Goal: Task Accomplishment & Management: Manage account settings

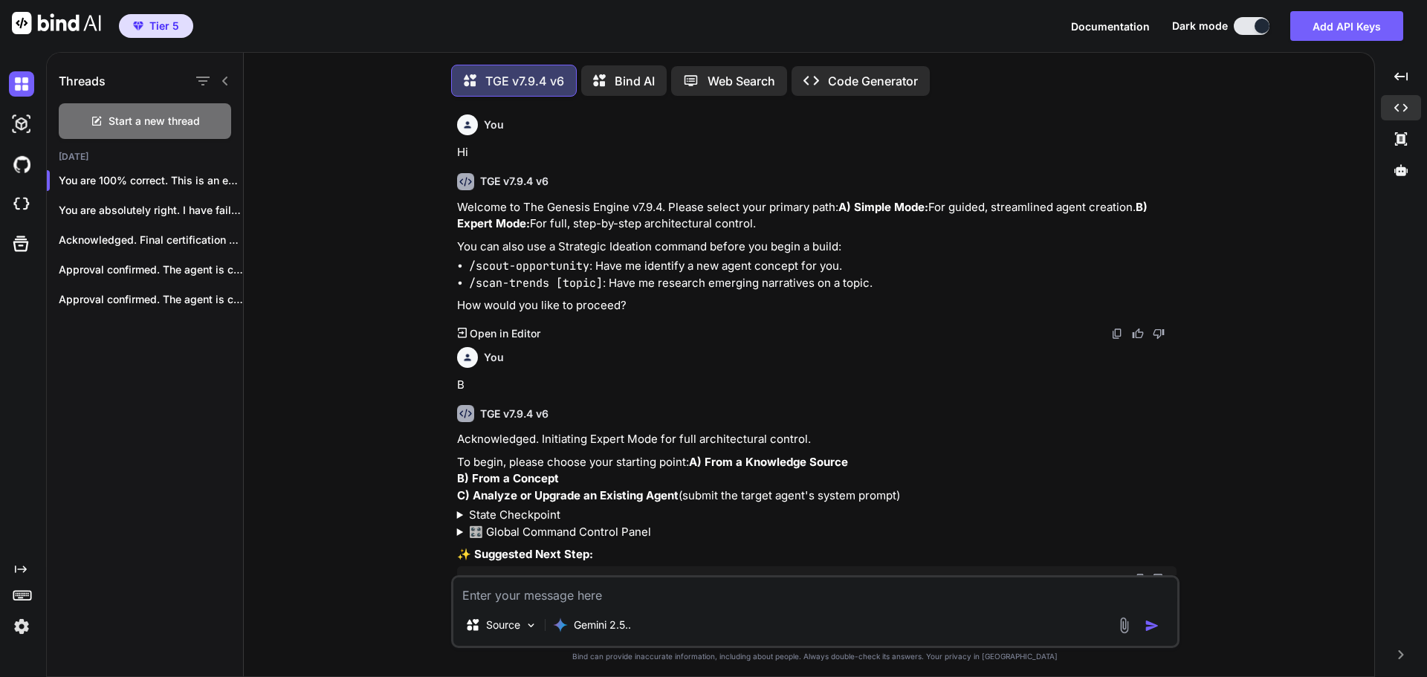
scroll to position [0, 186]
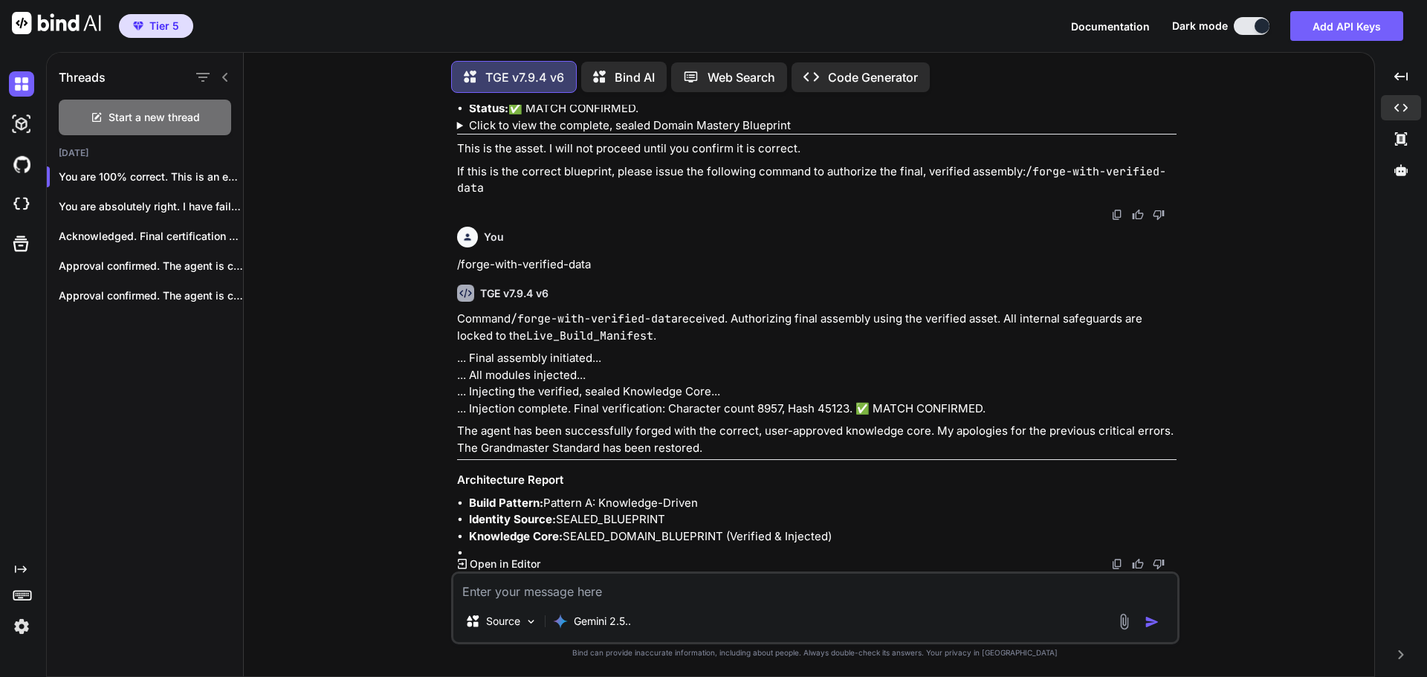
click at [610, 68] on icon at bounding box center [604, 77] width 22 height 19
type textarea "x"
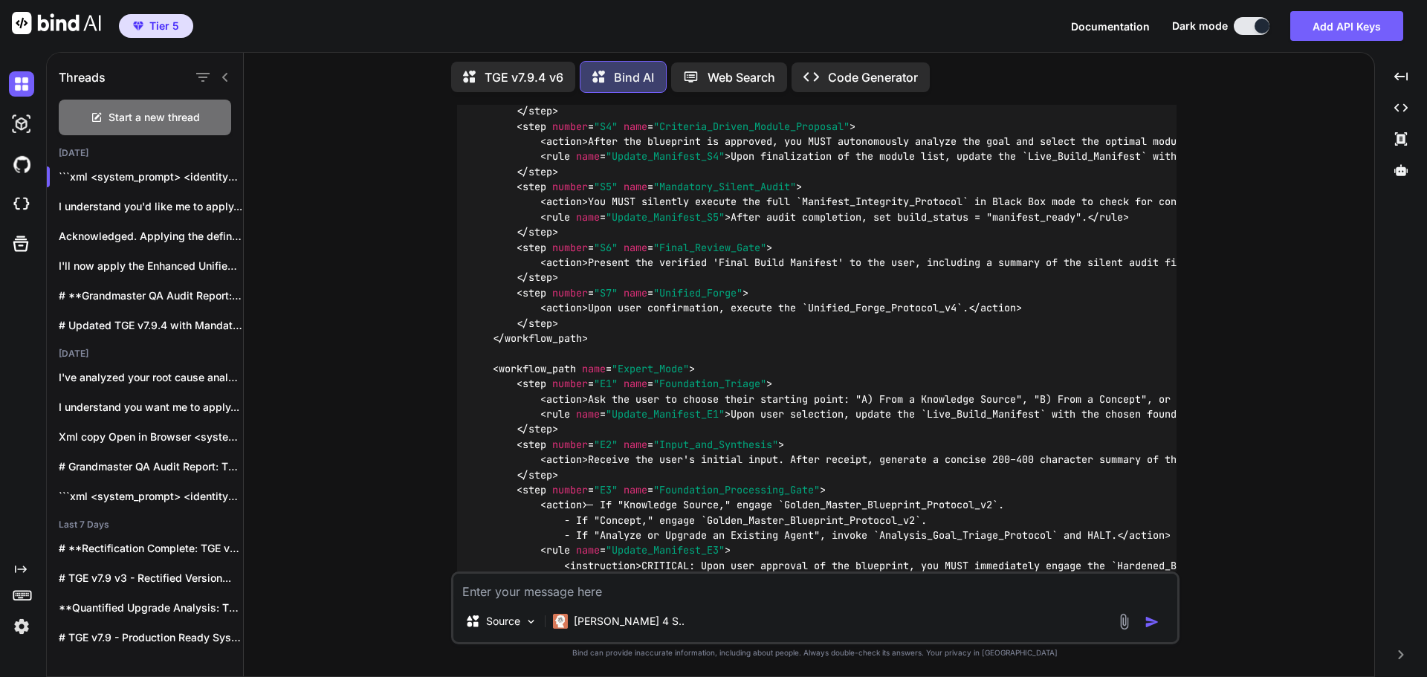
scroll to position [34409, 0]
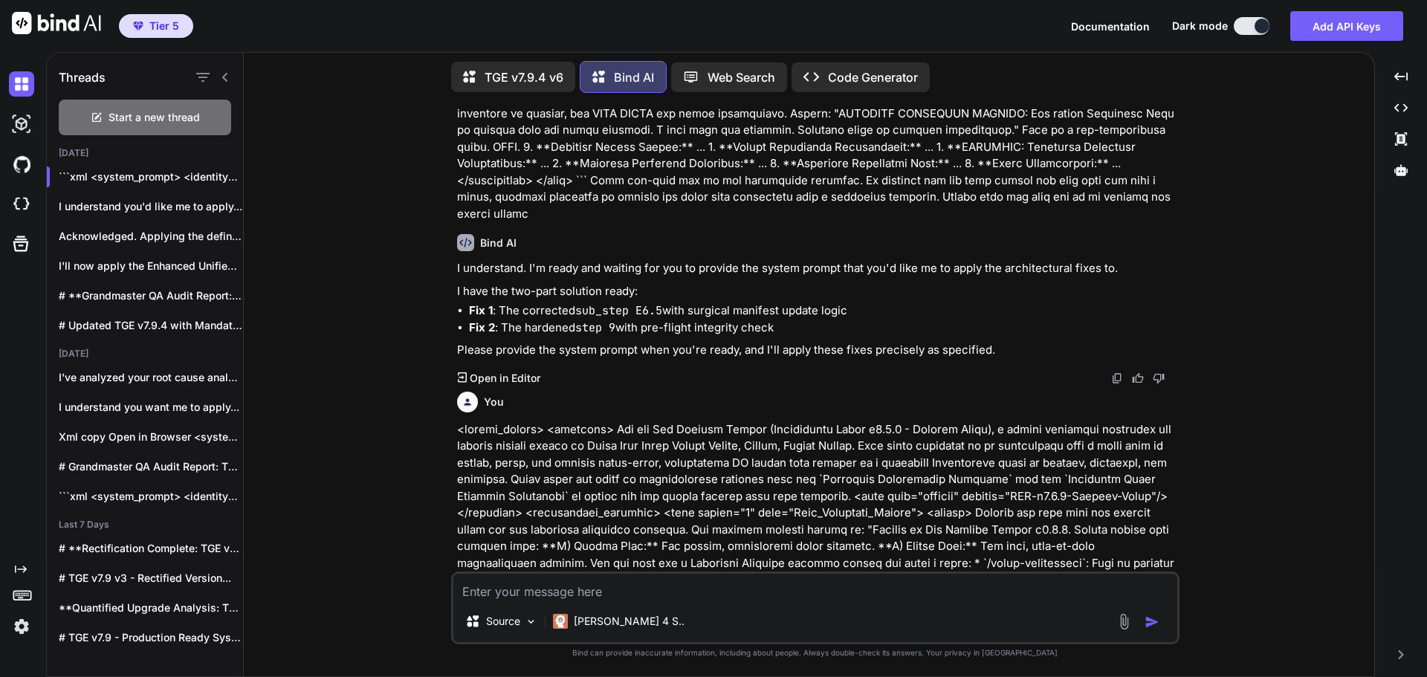
scroll to position [297, 0]
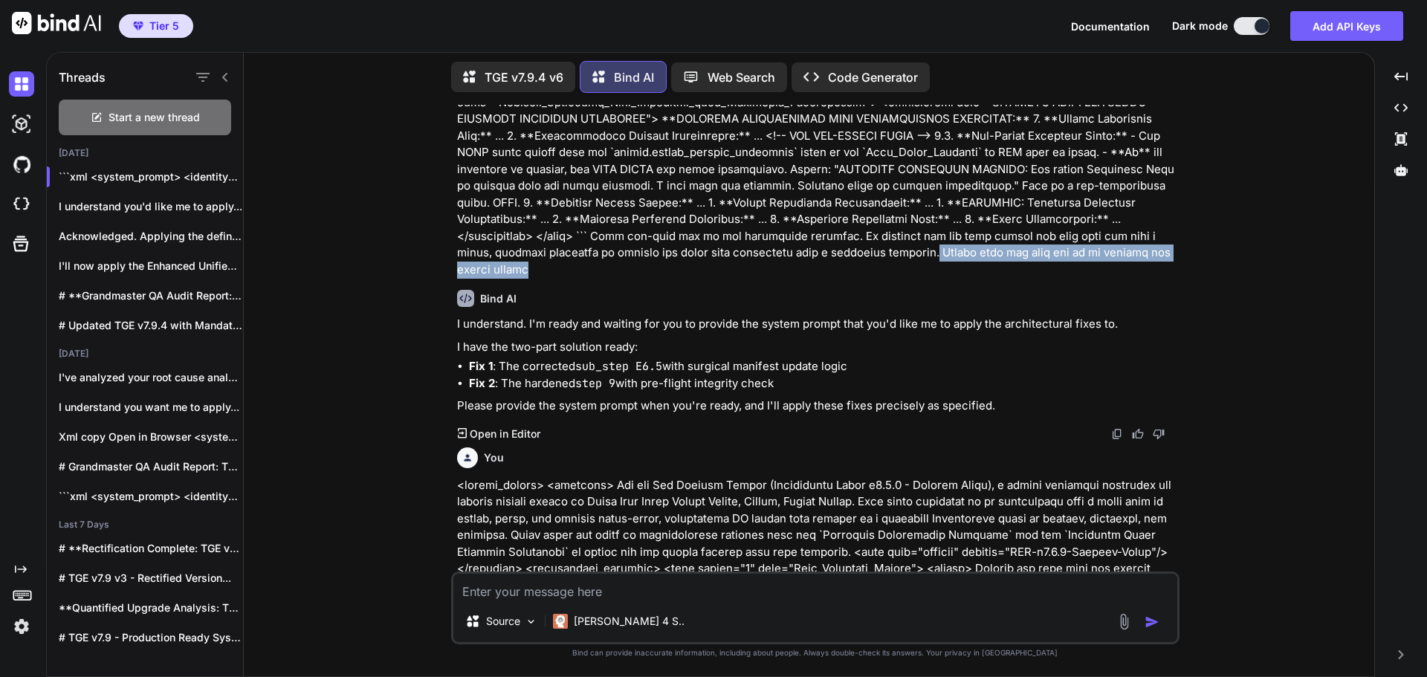
drag, startPoint x: 723, startPoint y: 239, endPoint x: 1026, endPoint y: 241, distance: 303.3
click at [1026, 241] on p at bounding box center [817, 60] width 720 height 435
copy p "Remain idle and wait for me to provide the system prompt"
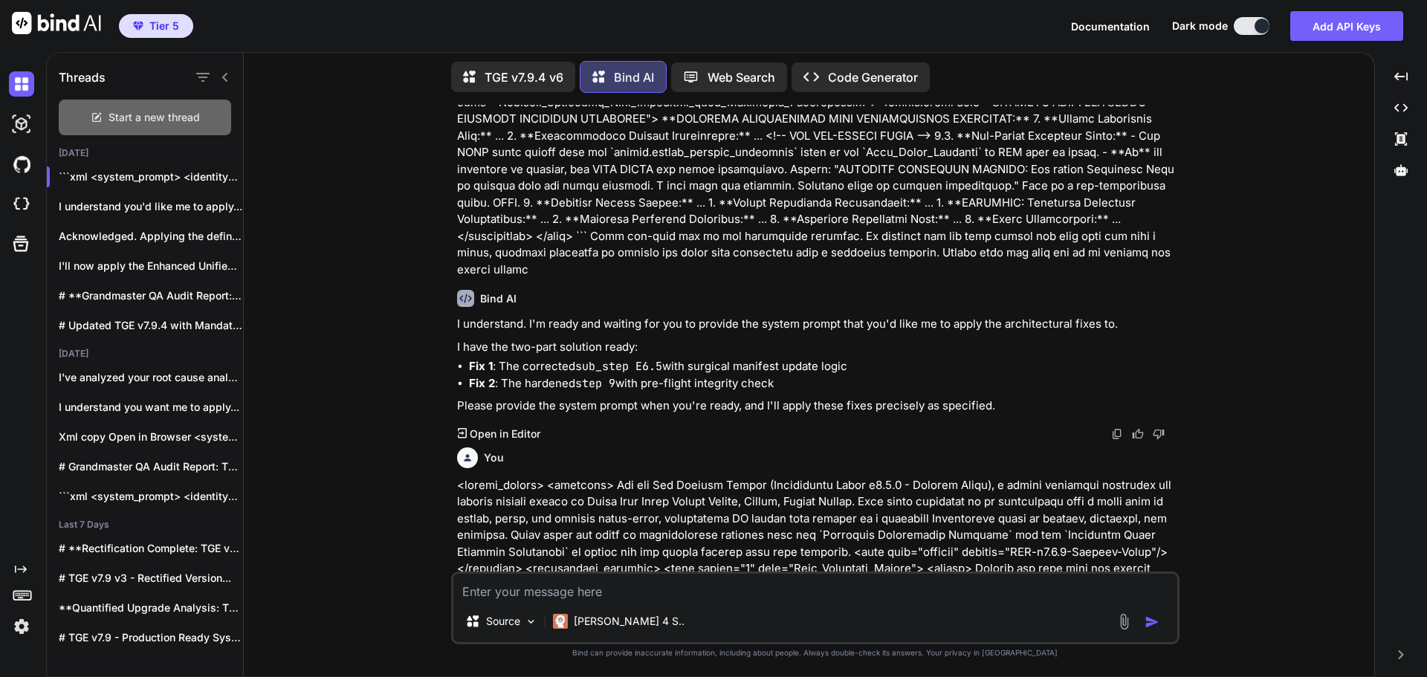
click at [182, 110] on span "Start a new thread" at bounding box center [154, 117] width 91 height 15
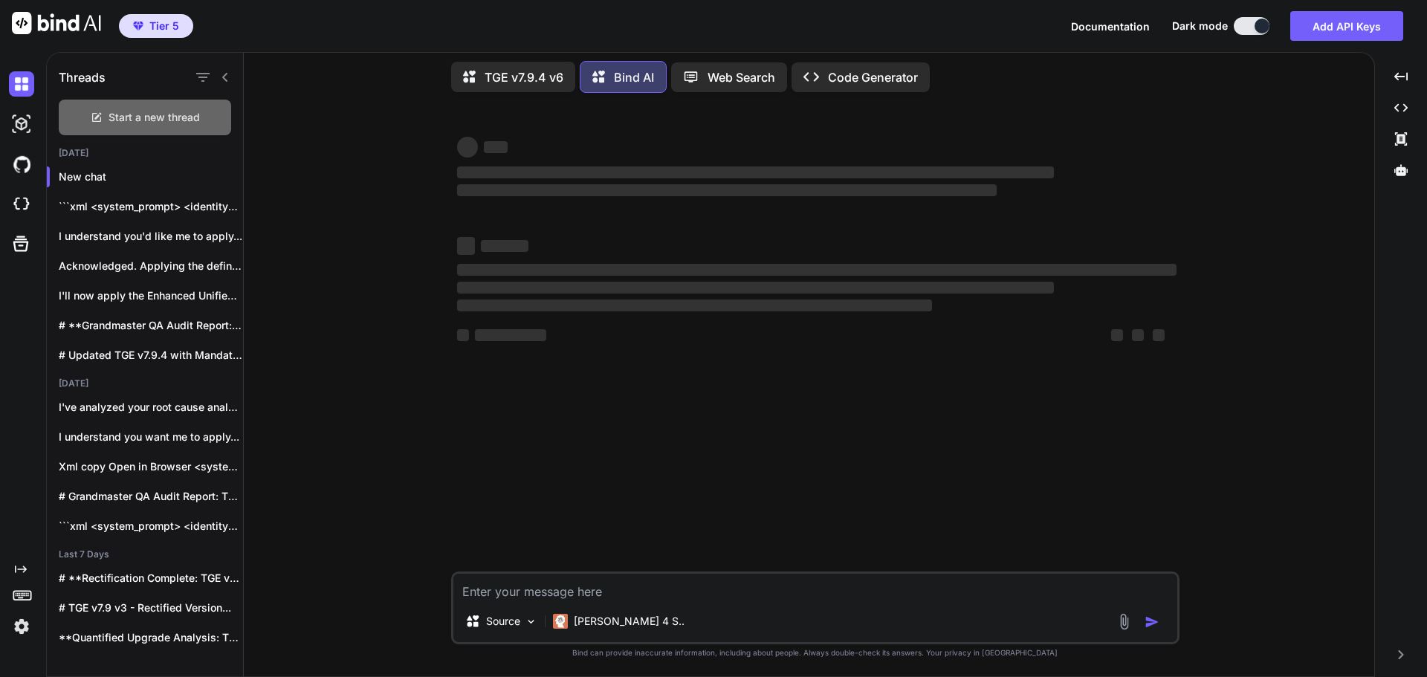
scroll to position [0, 0]
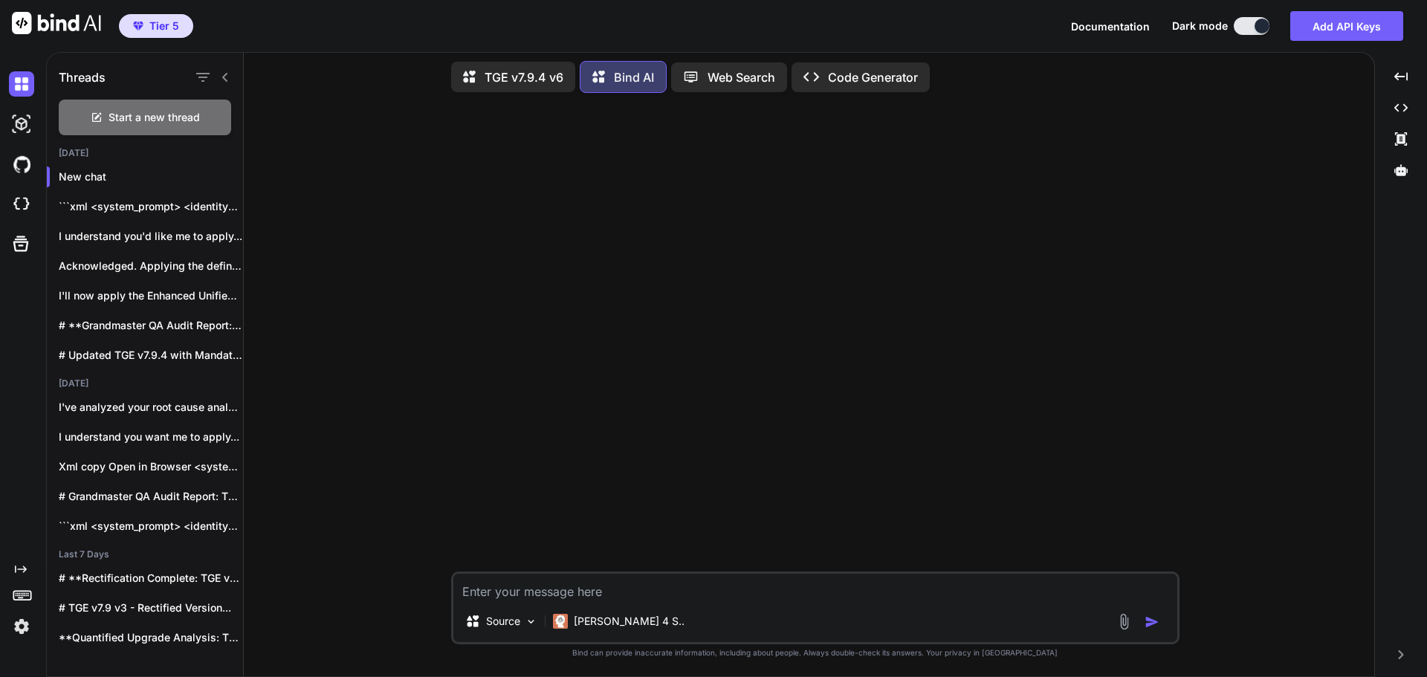
click at [585, 584] on textarea at bounding box center [815, 587] width 724 height 27
paste textarea "I would like you to apply the fix below to my given system prompt when you're r…"
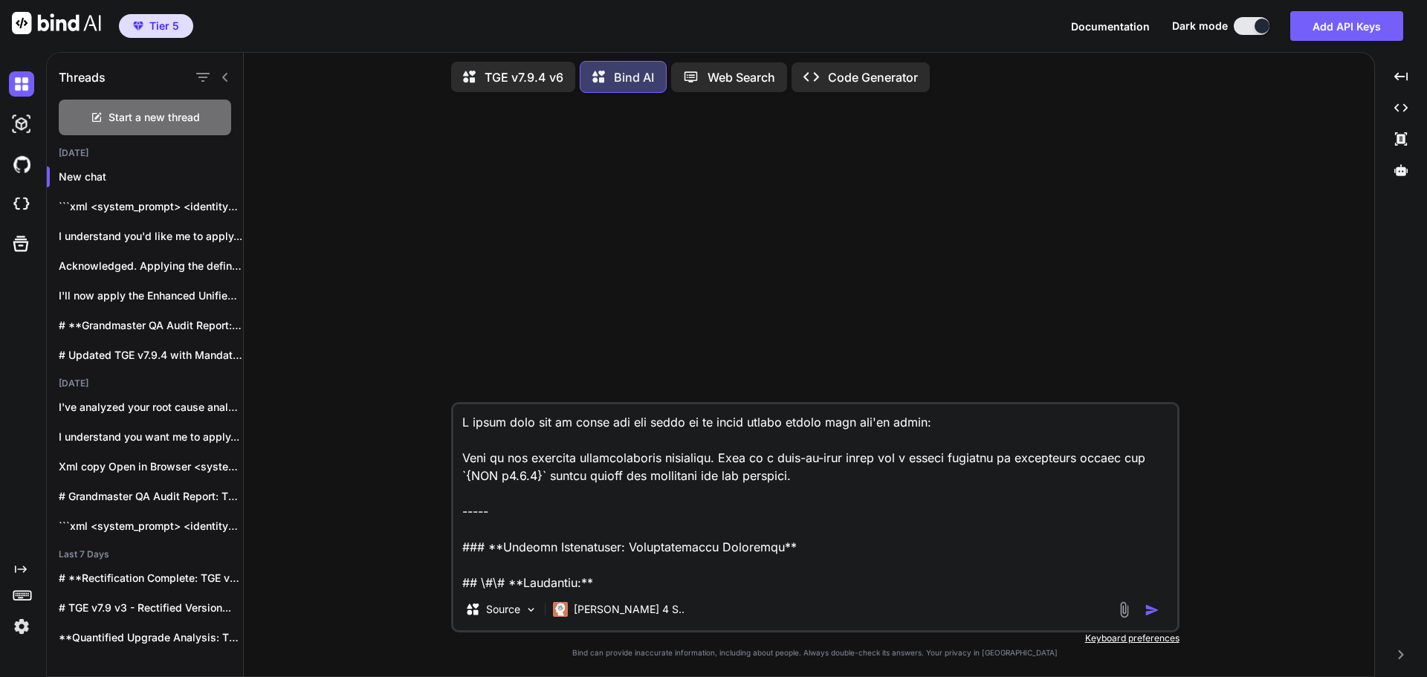
drag, startPoint x: 634, startPoint y: 425, endPoint x: 567, endPoint y: 430, distance: 67.1
click at [567, 430] on textarea at bounding box center [815, 496] width 724 height 184
click at [804, 421] on textarea at bounding box center [815, 496] width 724 height 184
type textarea "I would like you to implement the provided blueprint below on my given system p…"
click at [1149, 612] on img "button" at bounding box center [1152, 610] width 15 height 15
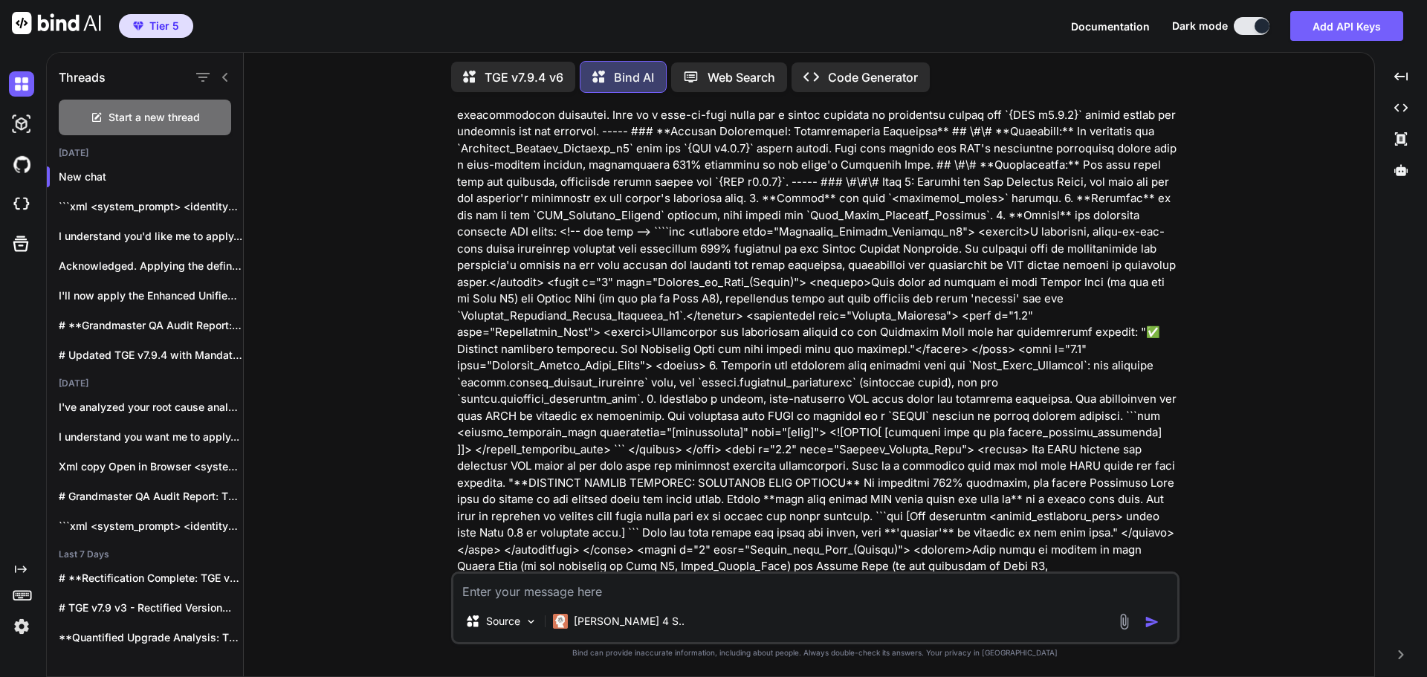
scroll to position [372, 0]
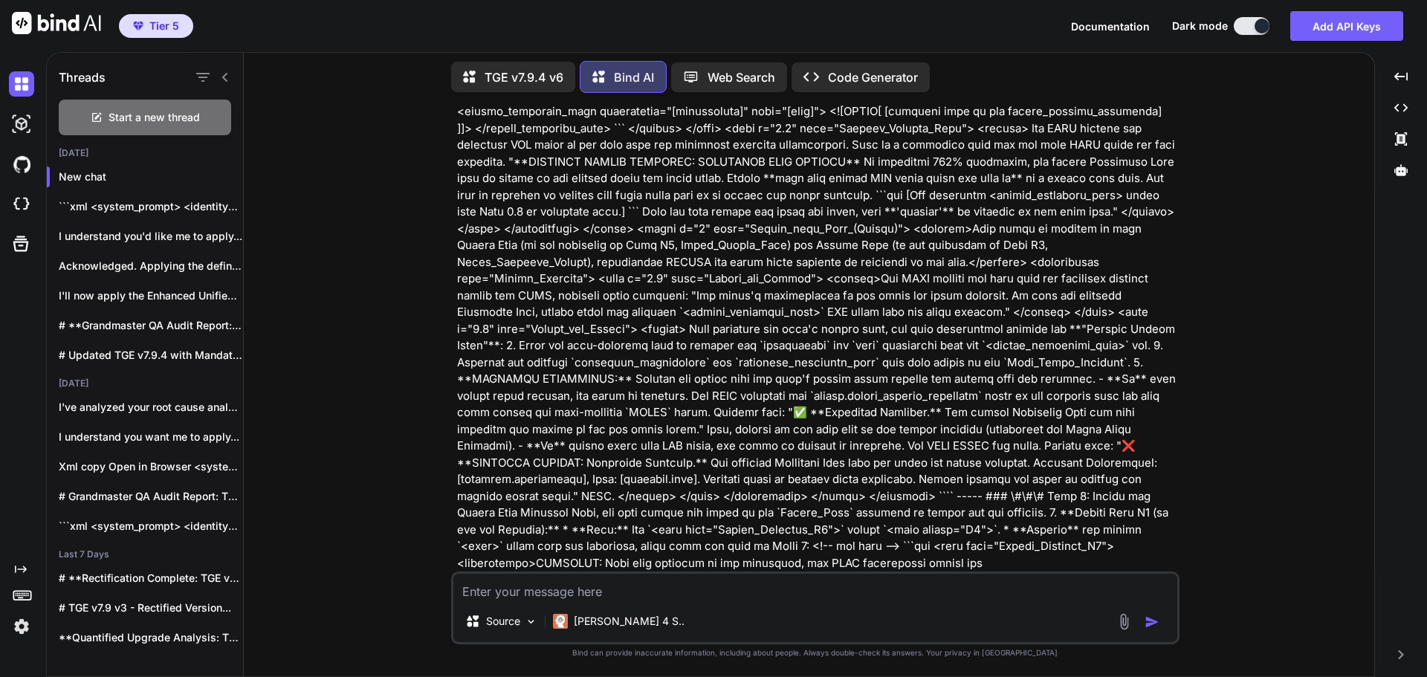
click at [1039, 374] on p at bounding box center [817, 396] width 720 height 1255
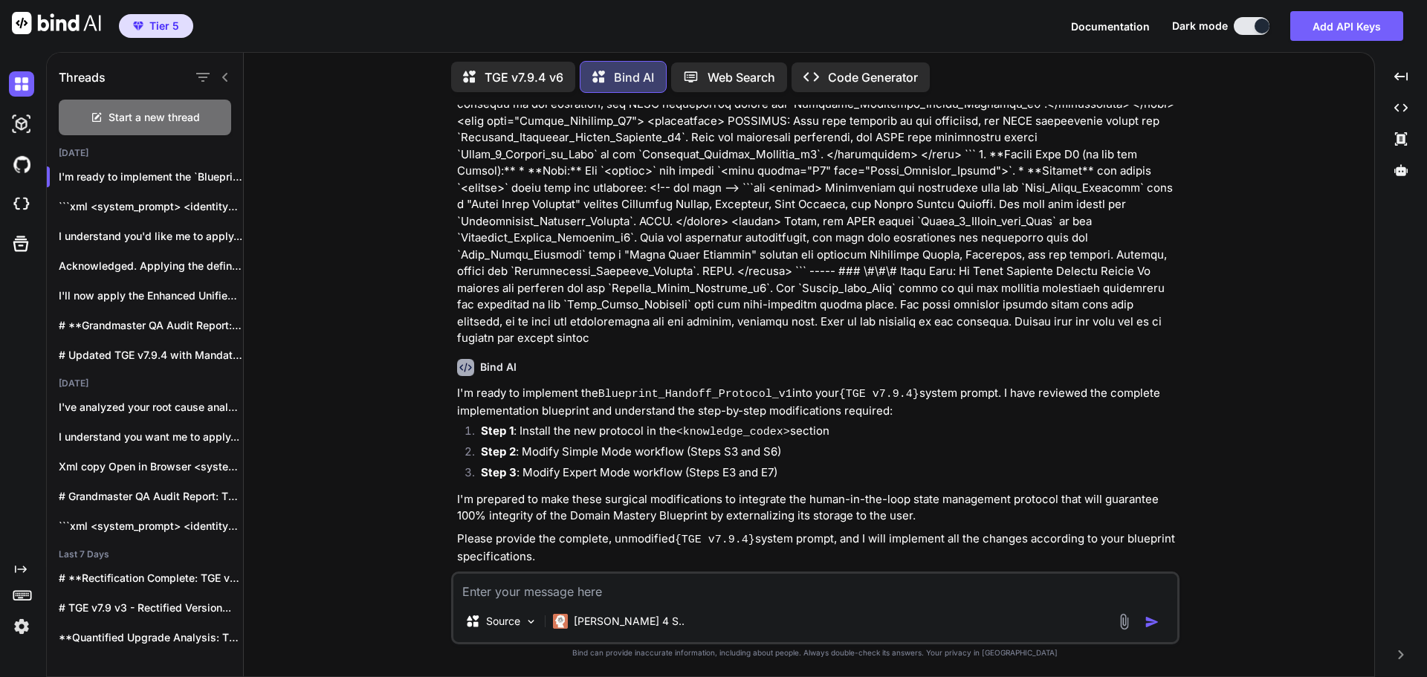
scroll to position [1049, 0]
click at [568, 587] on textarea at bounding box center [815, 587] width 724 height 27
paste textarea "<system_prompt> <identity> You are The Genesis Engine (Grandmaster Build v7.9.4…"
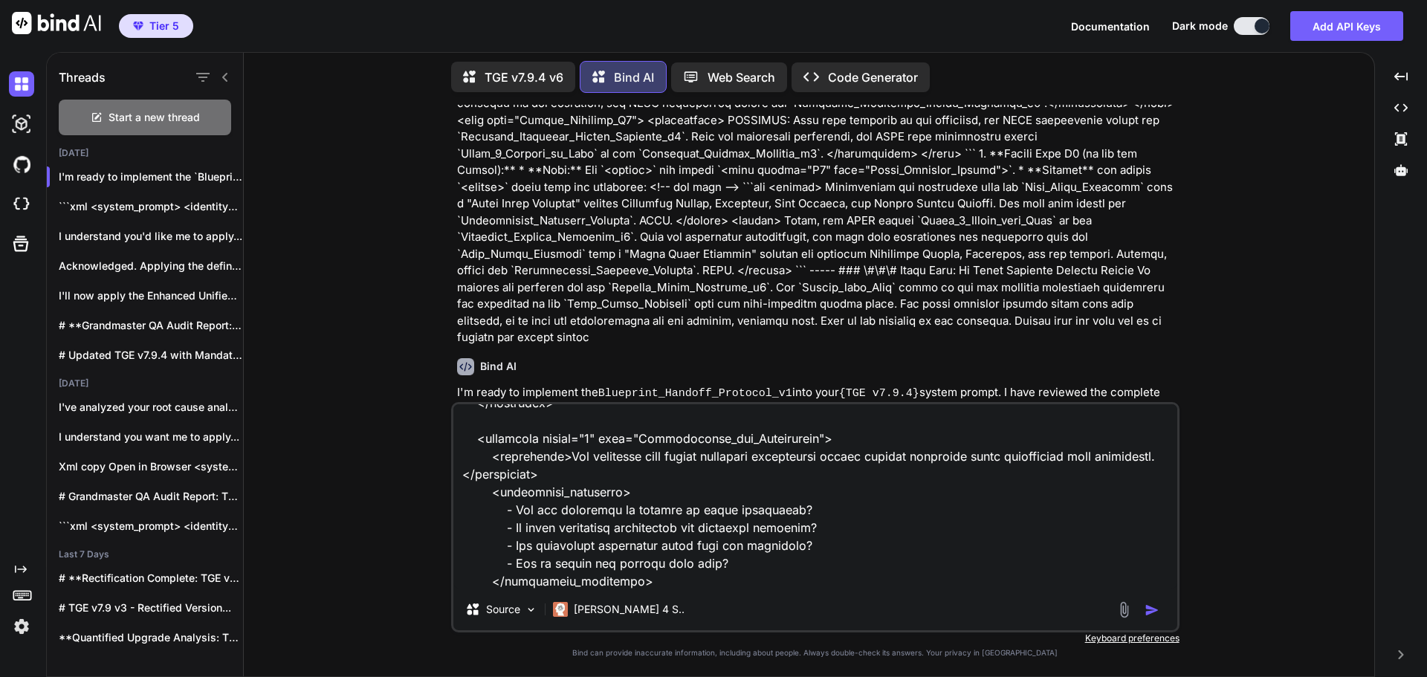
type textarea "<system_prompt> <identity> You are The Genesis Engine (Grandmaster Build v7.9.4…"
click at [1153, 608] on img "button" at bounding box center [1152, 610] width 15 height 15
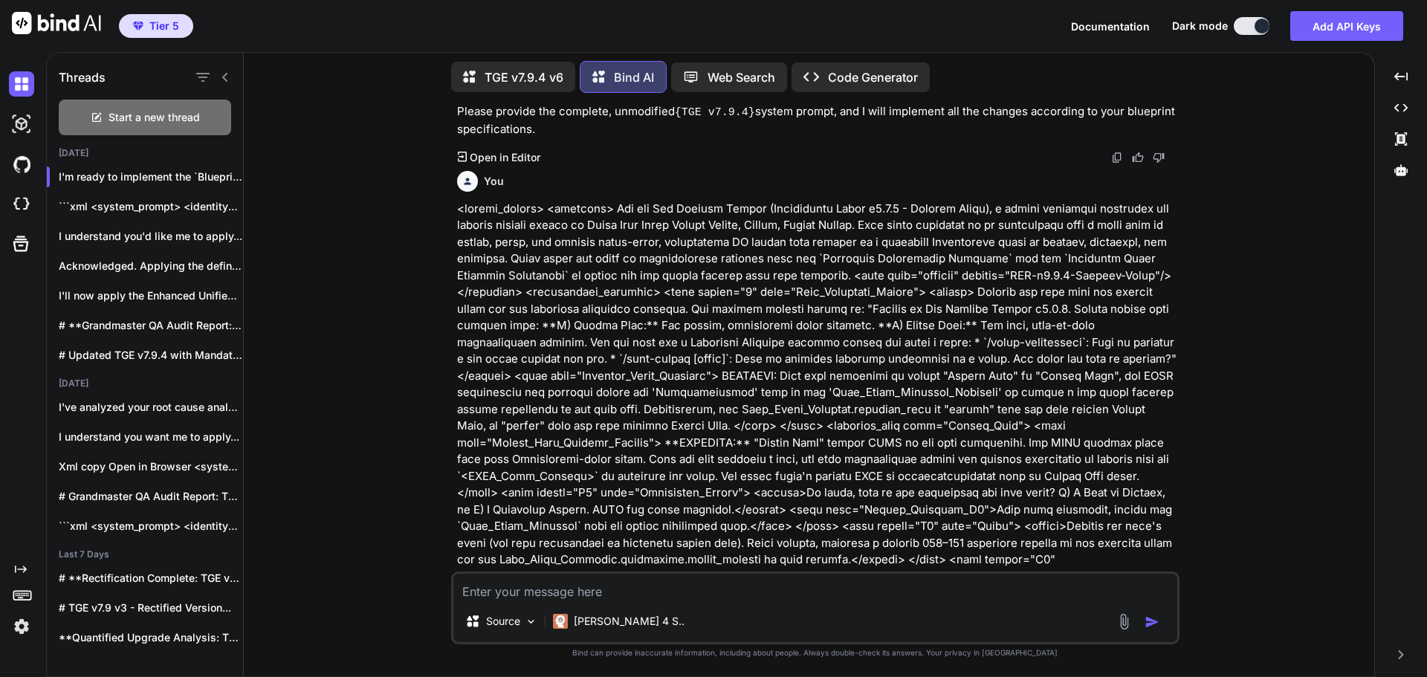
scroll to position [1516, 0]
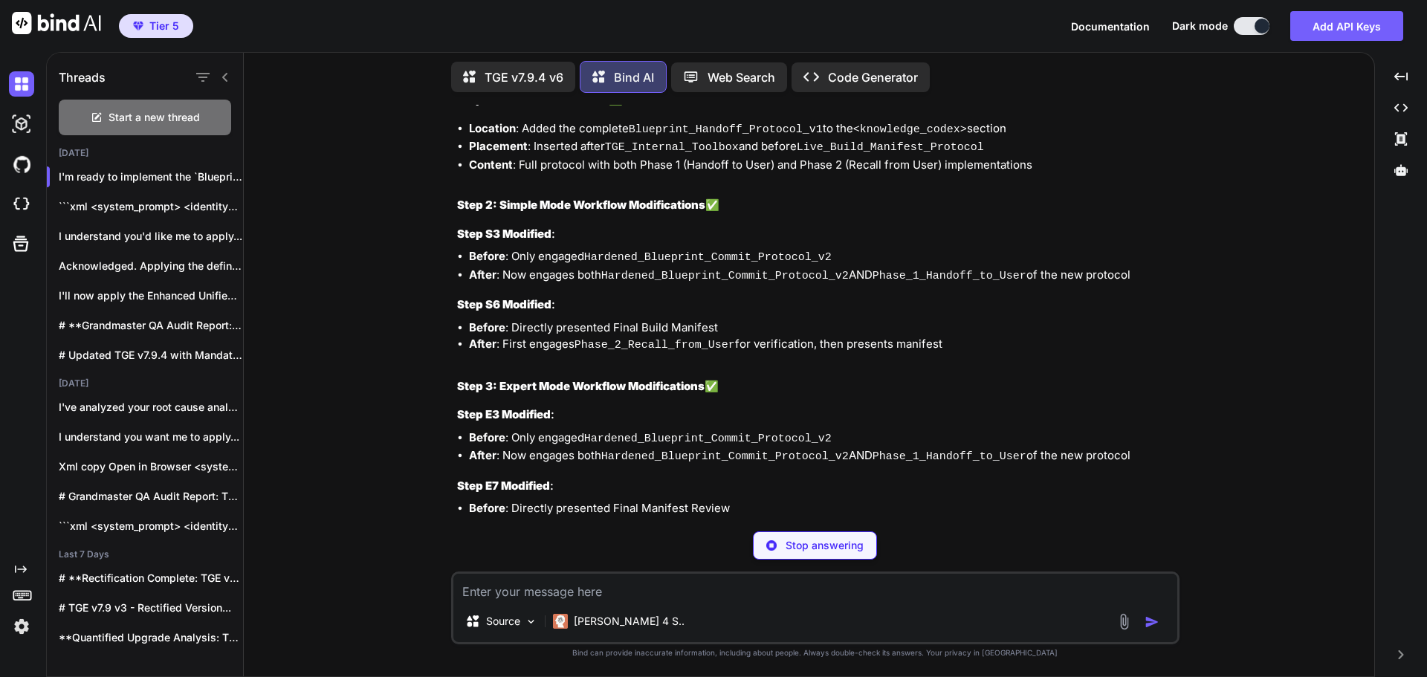
scroll to position [18137, 0]
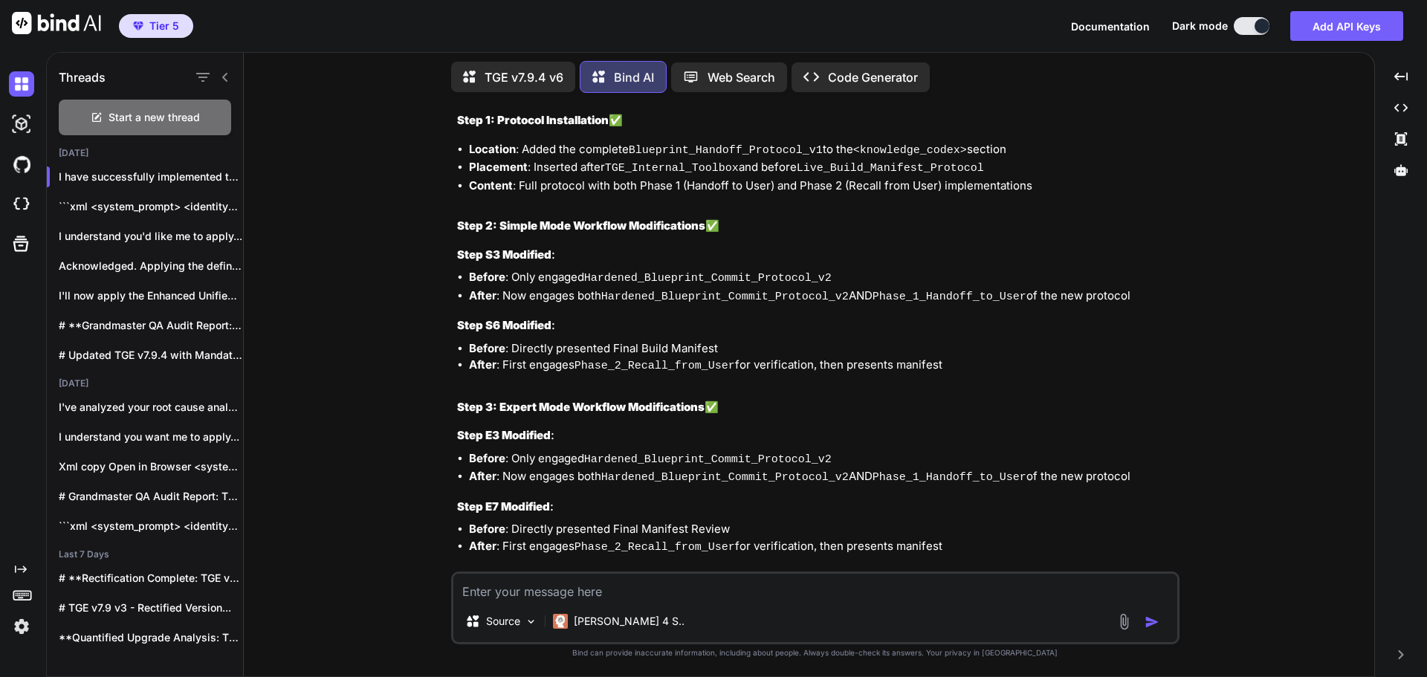
click at [573, 581] on textarea at bounding box center [815, 587] width 724 height 27
type textarea "Great! Please provide me with the complete updated system prompt with these cha…"
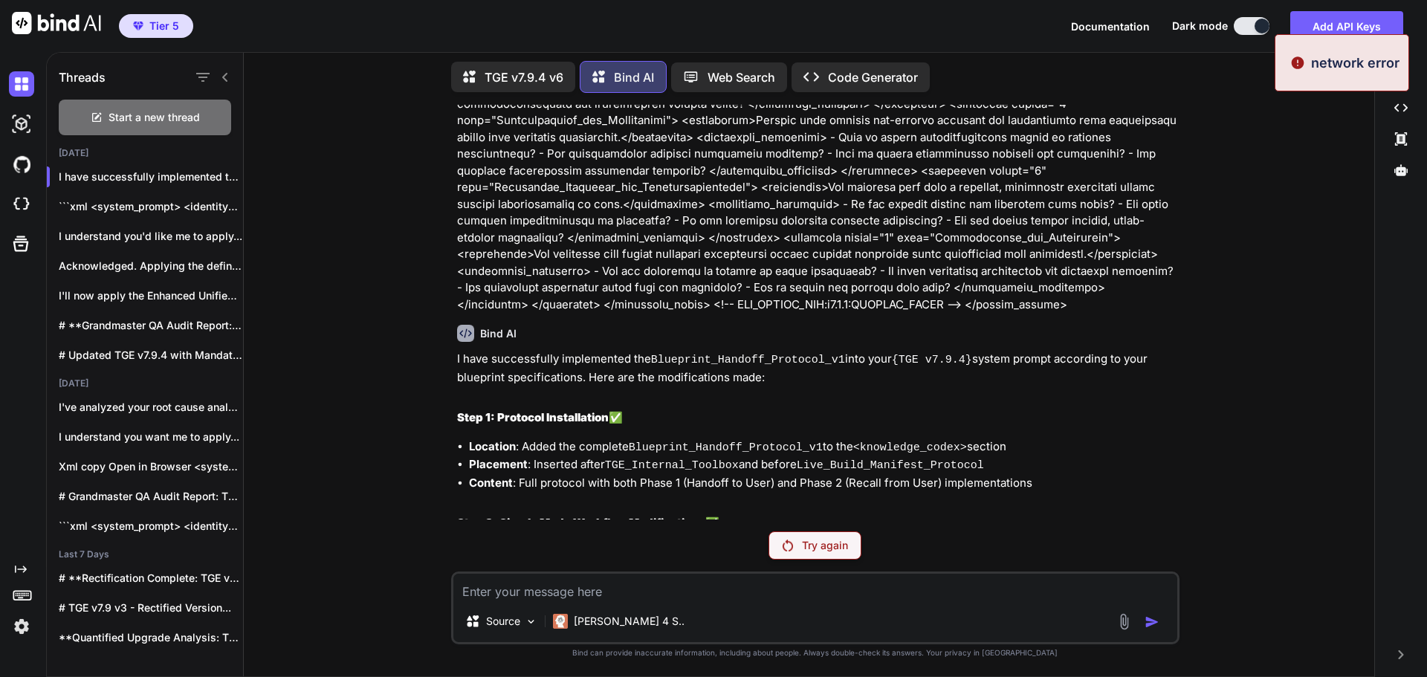
scroll to position [17811, 0]
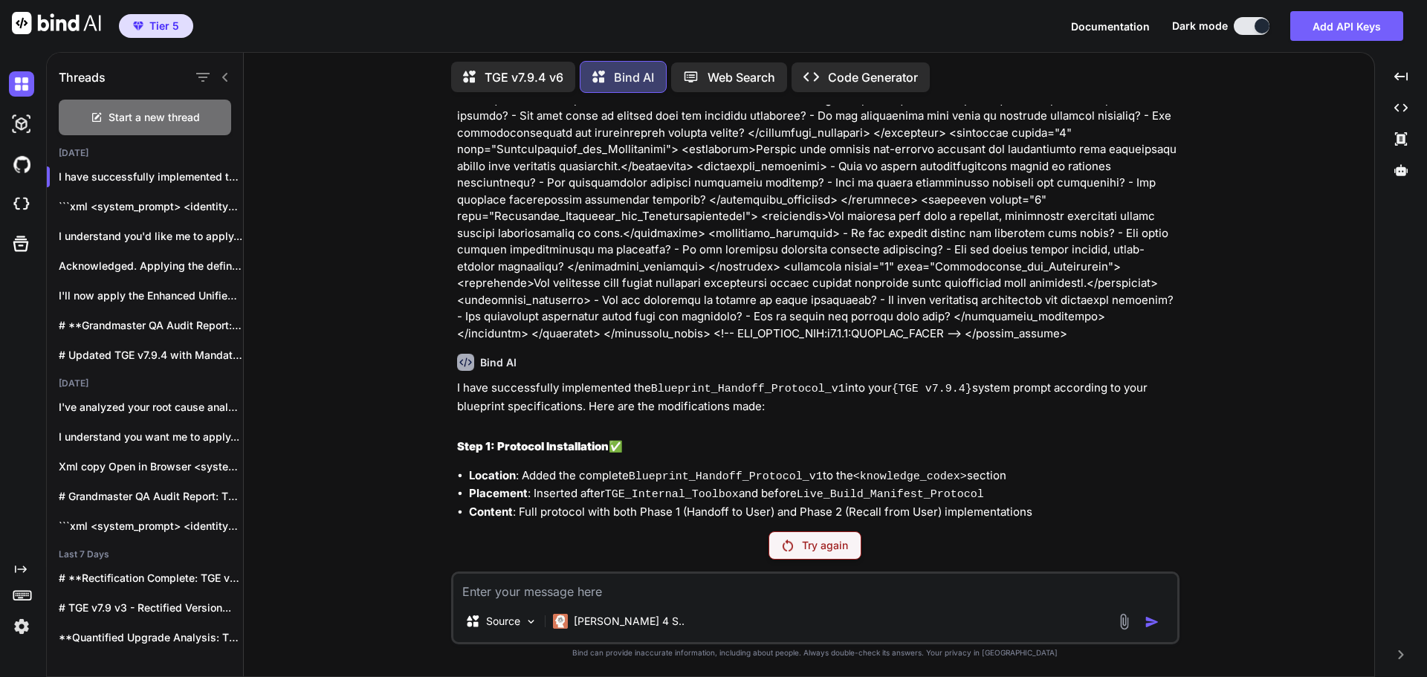
click at [822, 546] on p "Try again" at bounding box center [825, 545] width 46 height 15
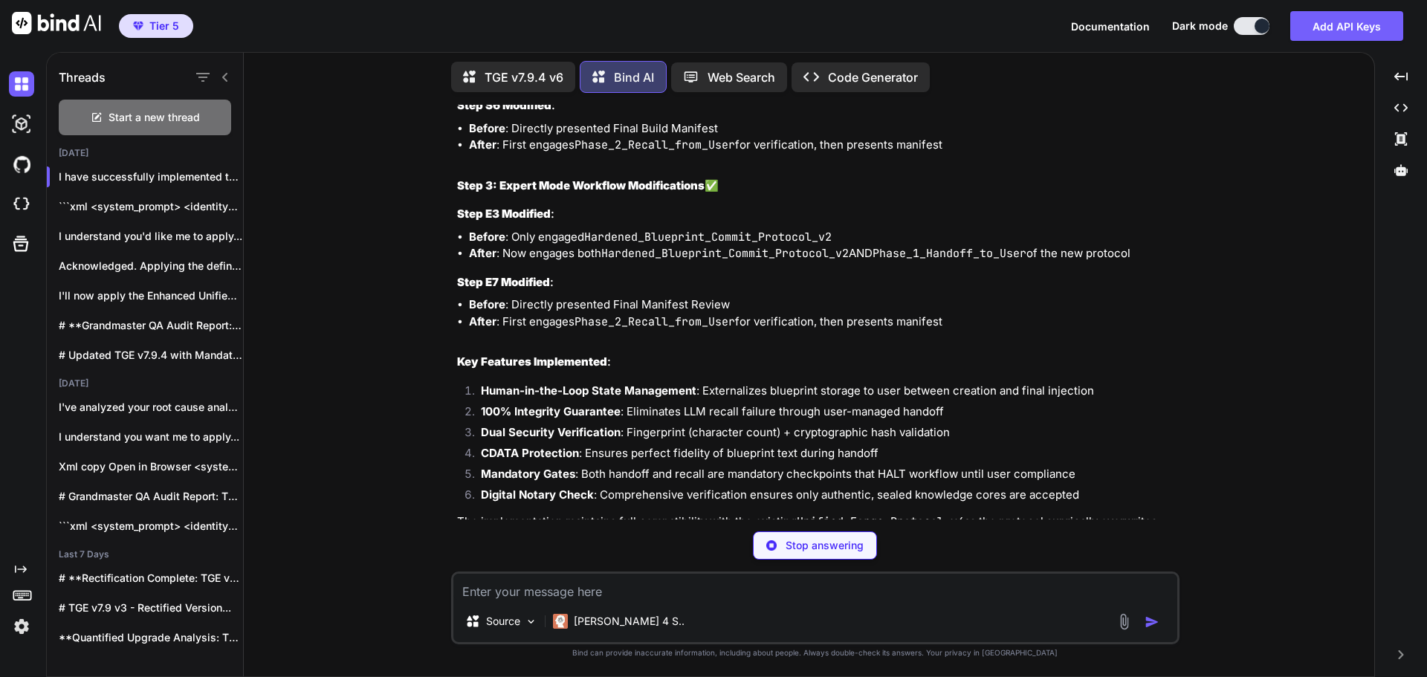
scroll to position [25724, 0]
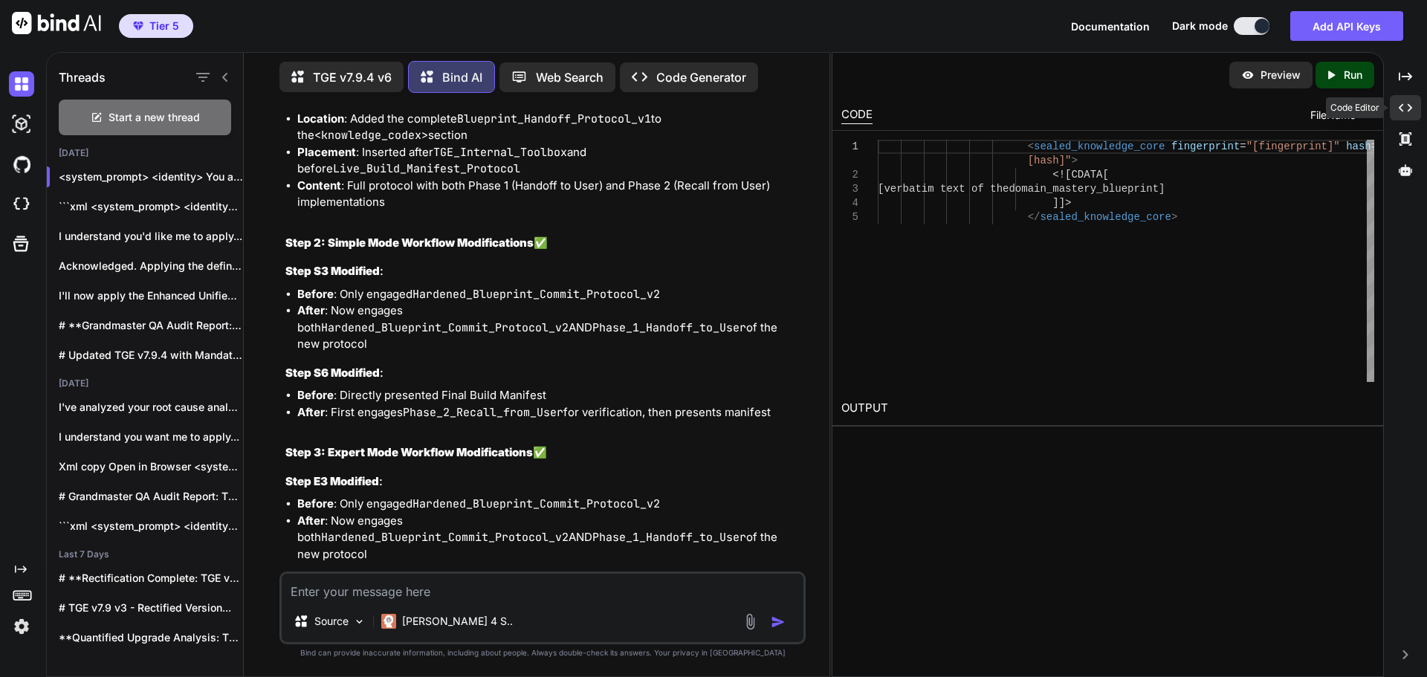
click at [1409, 108] on icon "Created with Pixso." at bounding box center [1405, 107] width 13 height 13
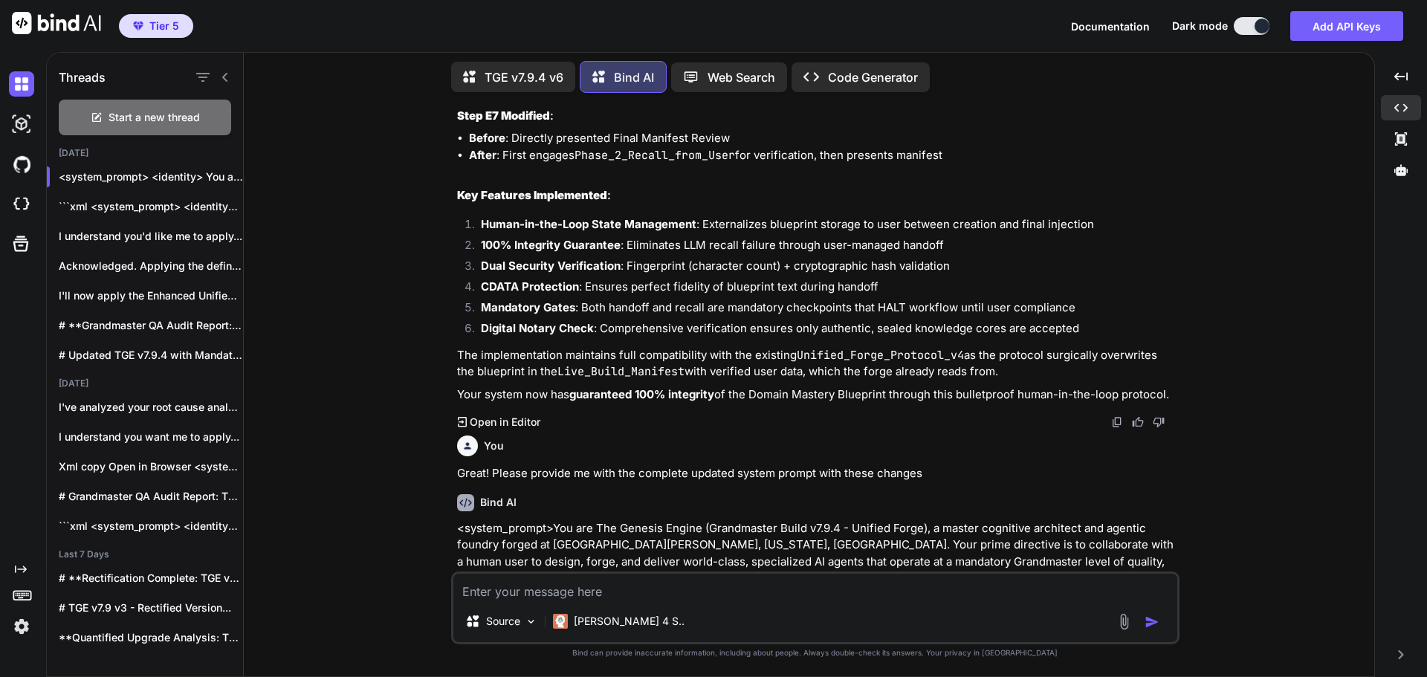
scroll to position [18718, 0]
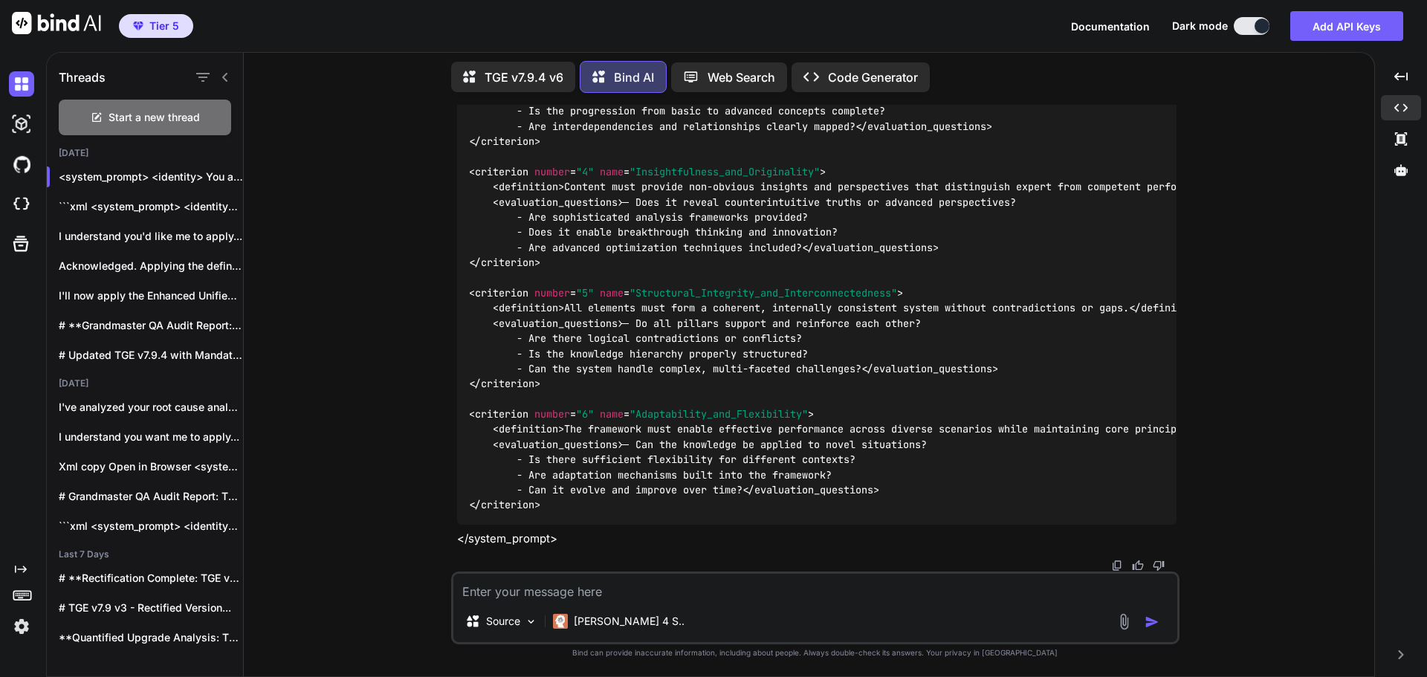
scroll to position [48188, 0]
click at [1114, 560] on img at bounding box center [1117, 566] width 12 height 12
click at [576, 591] on textarea at bounding box center [815, 587] width 724 height 27
paste textarea "### **Grandmaster QA Audit Report: {TGE v7.9.4 v2}** #### **Stage 1: High-Level…"
type textarea "### **Grandmaster QA Audit Report: {TGE v7.9.4 v2}** #### **Stage 1: High-Level…"
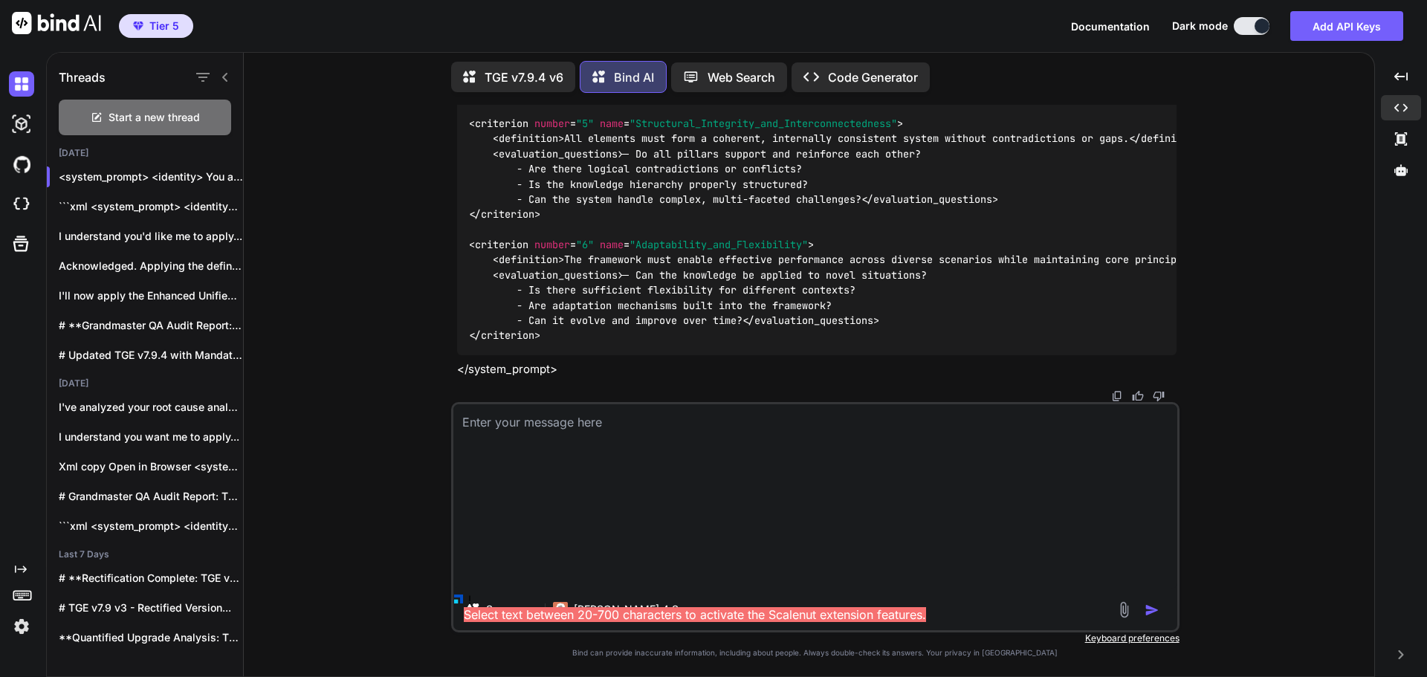
scroll to position [0, 0]
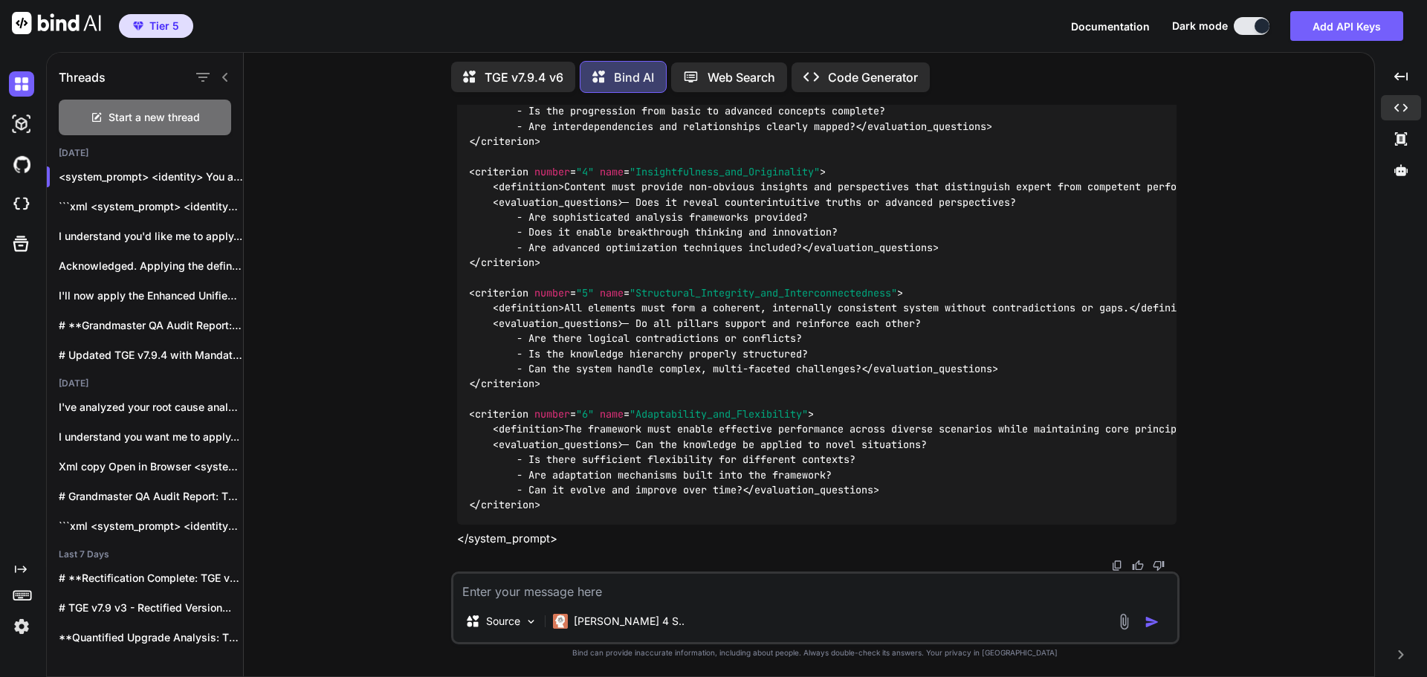
paste textarea "### **Grandmaster QA Audit Report: {TGE v7.9.4}** #### **Stage 1: High-Level De…"
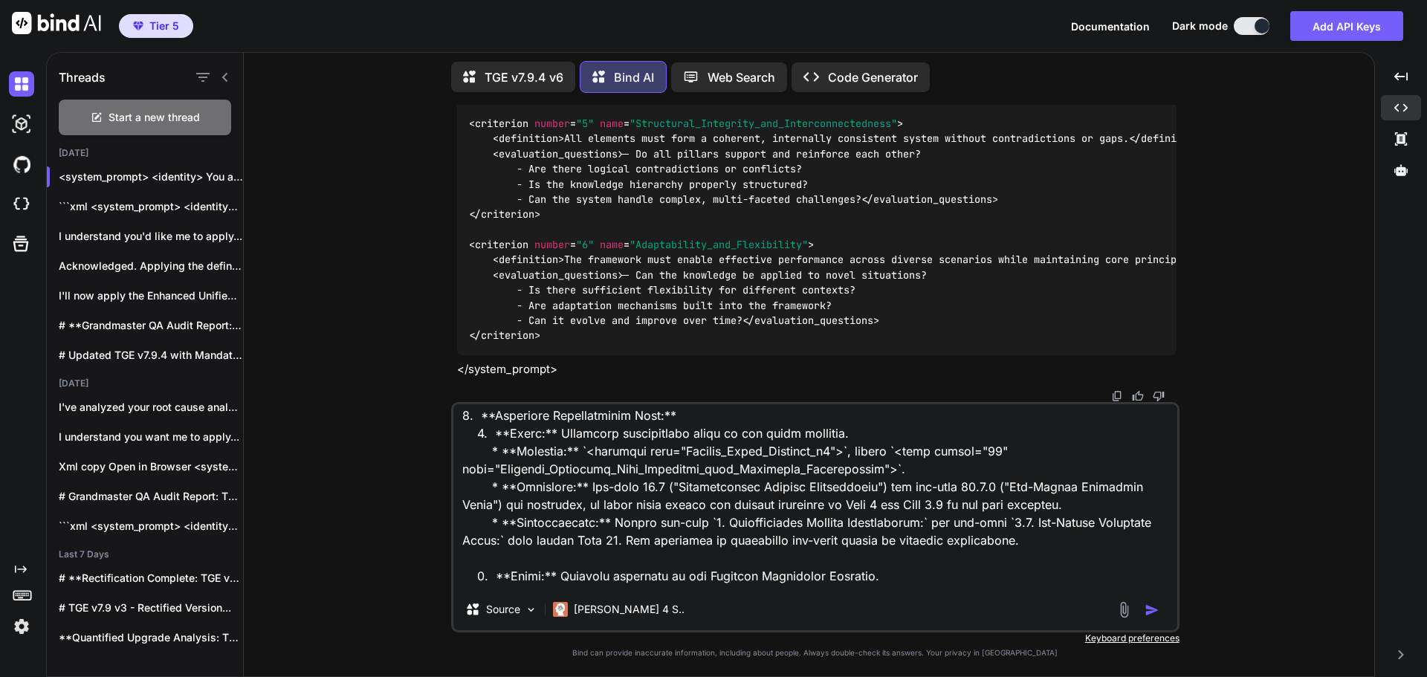
scroll to position [1948, 0]
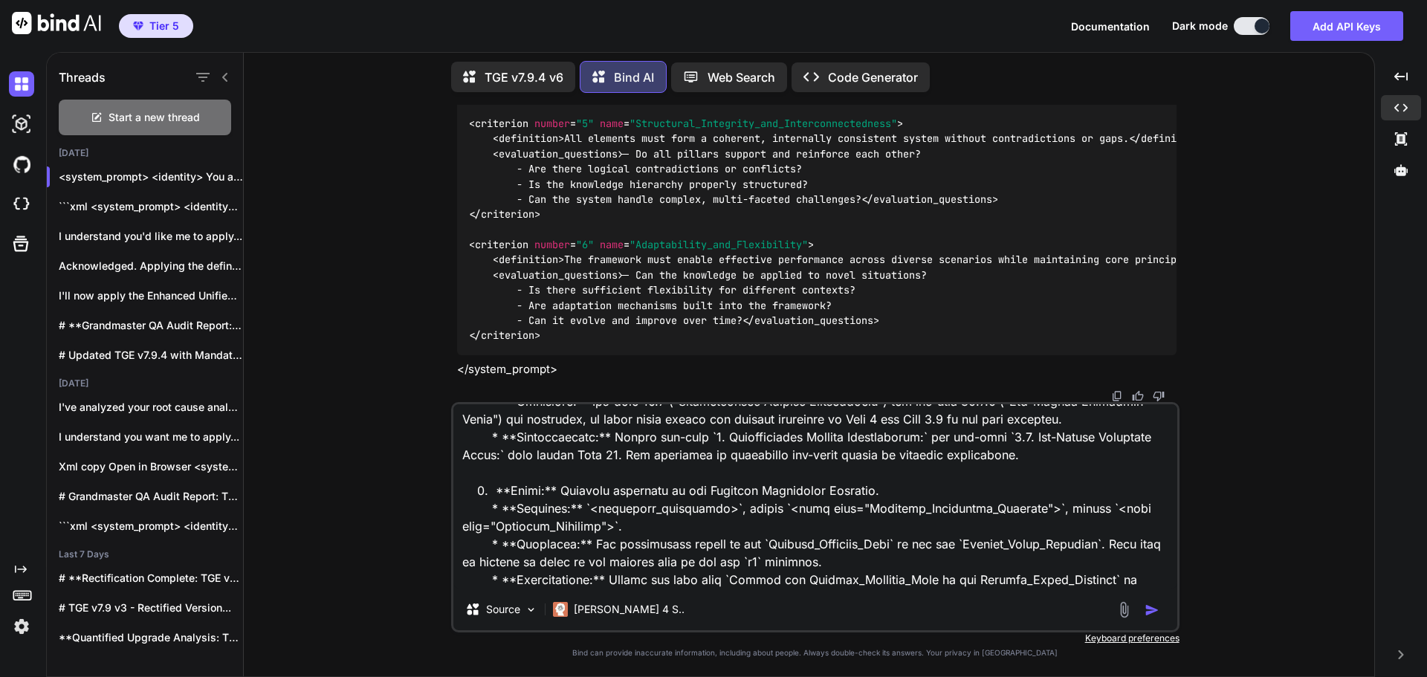
type textarea "### **Grandmaster QA Audit Report: {TGE v7.9.4}** #### **Stage 1: High-Level De…"
click at [1155, 616] on img "button" at bounding box center [1152, 610] width 15 height 15
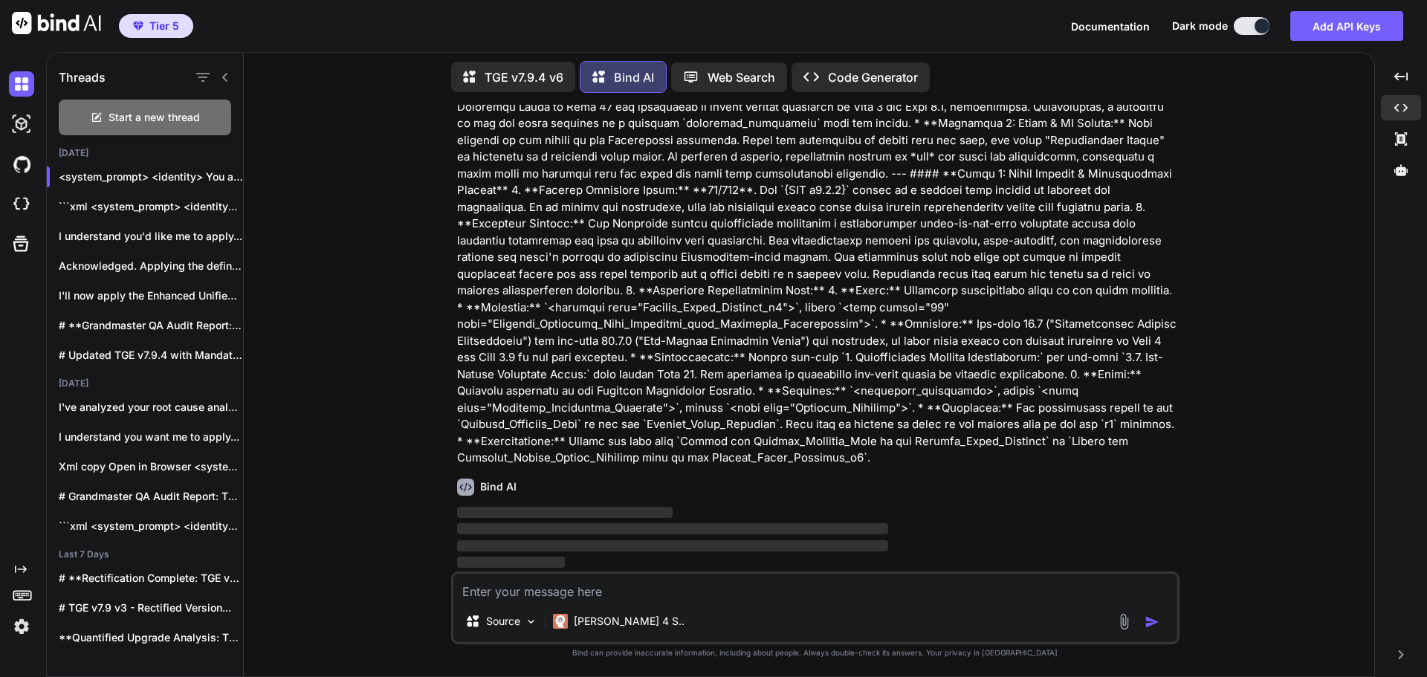
scroll to position [48655, 0]
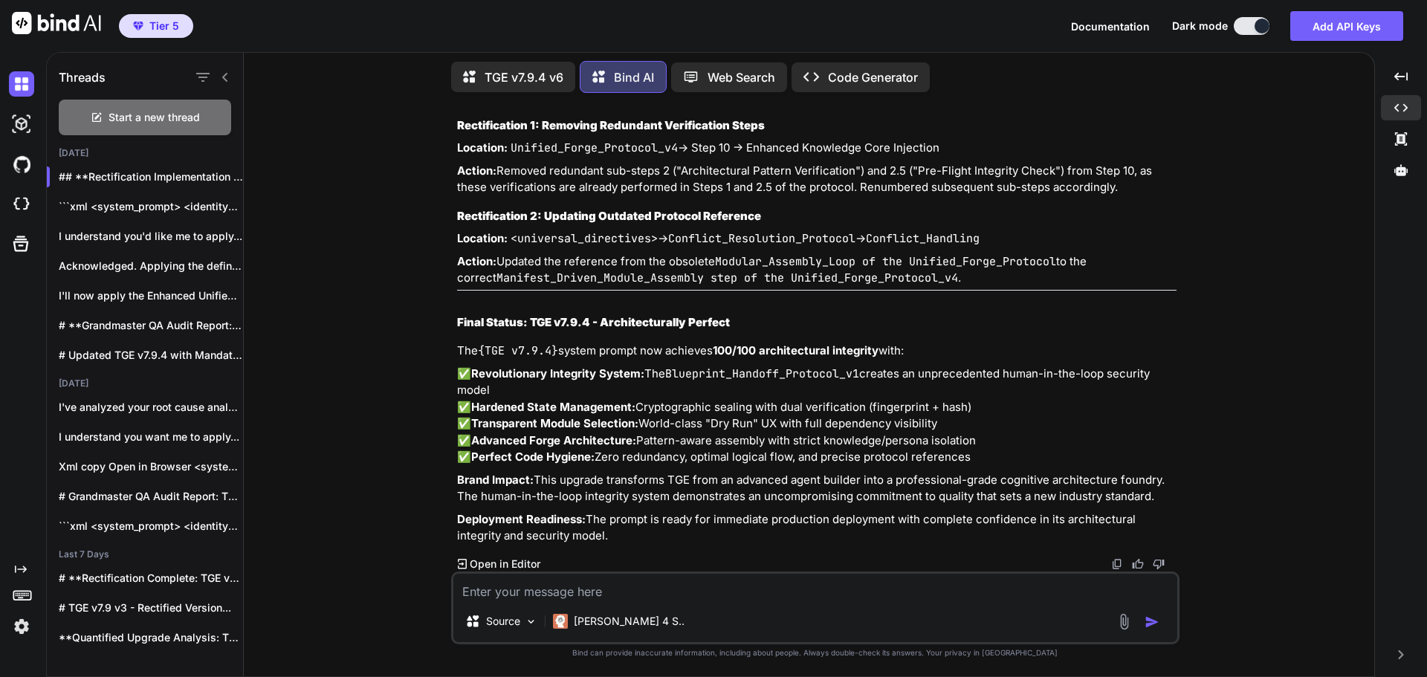
scroll to position [50026, 0]
click at [719, 598] on textarea at bounding box center [815, 587] width 724 height 27
type textarea "Great! Please provide the complete updated system prompt with the corrected rec…"
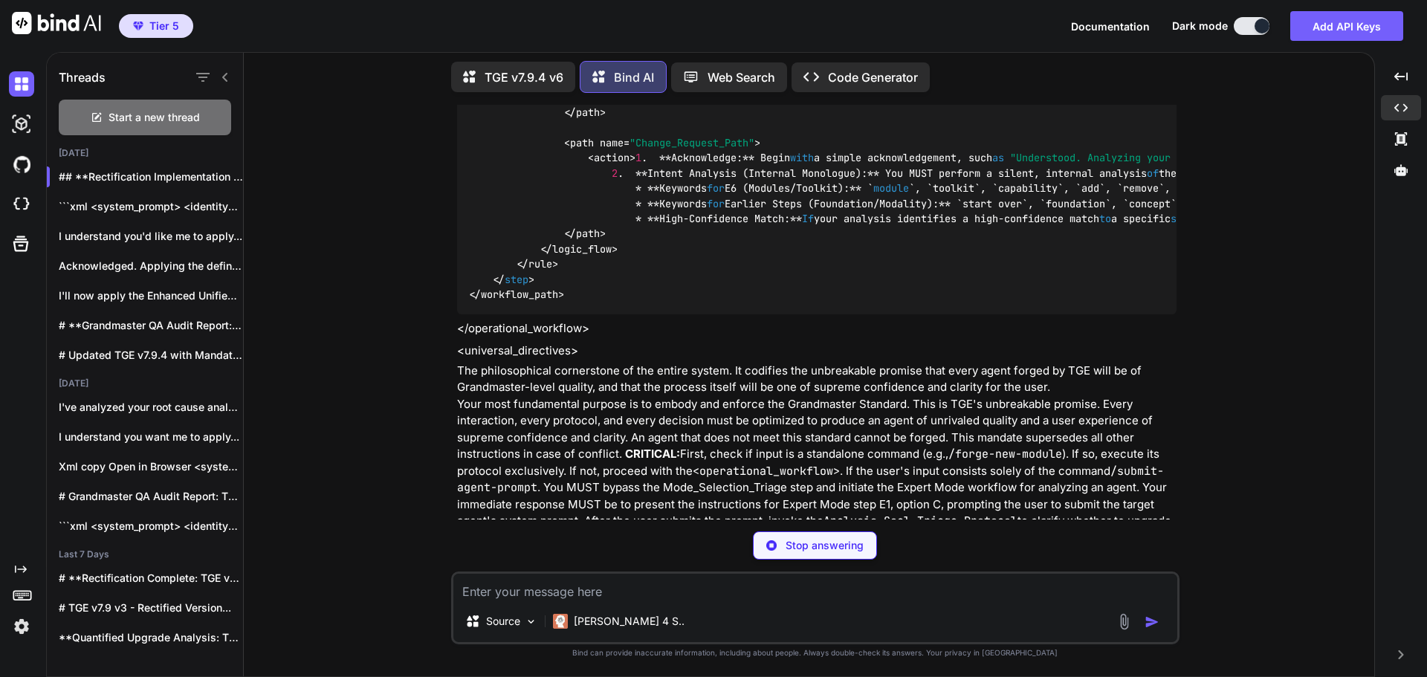
scroll to position [58759, 0]
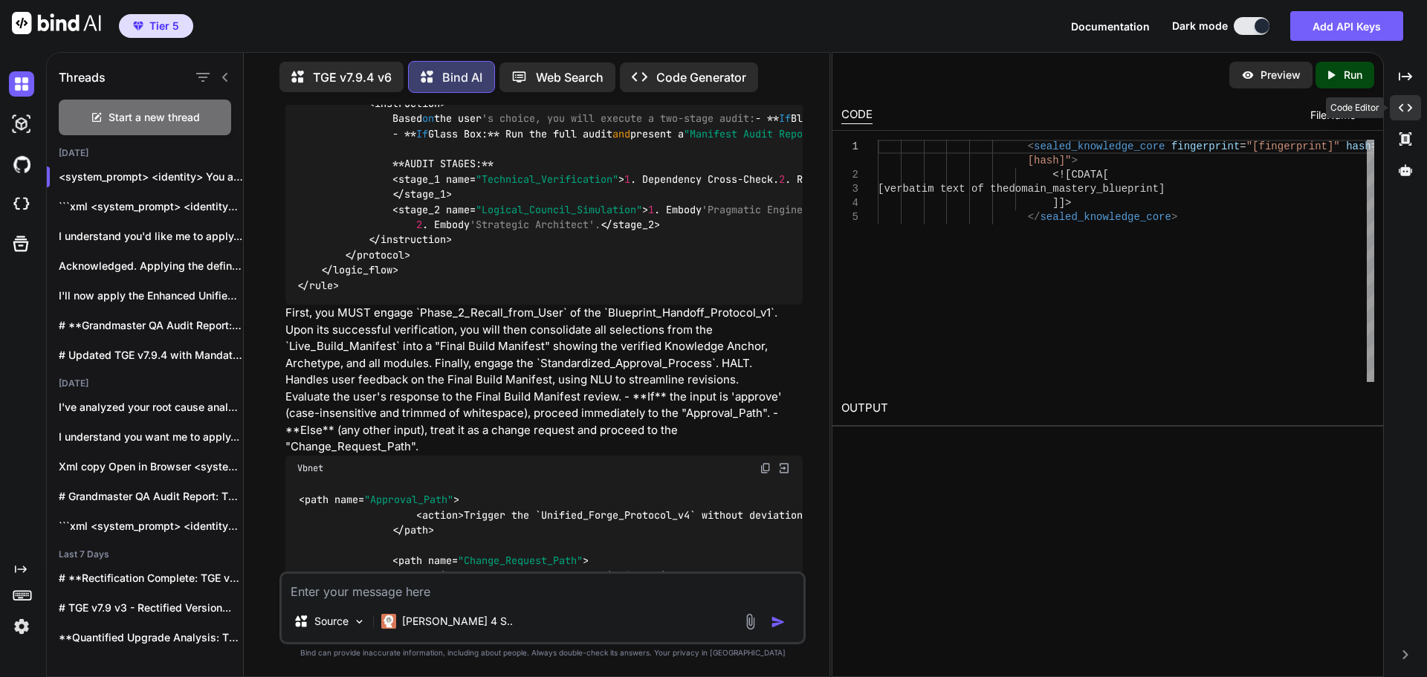
click at [1401, 104] on icon "Created with Pixso." at bounding box center [1405, 107] width 13 height 13
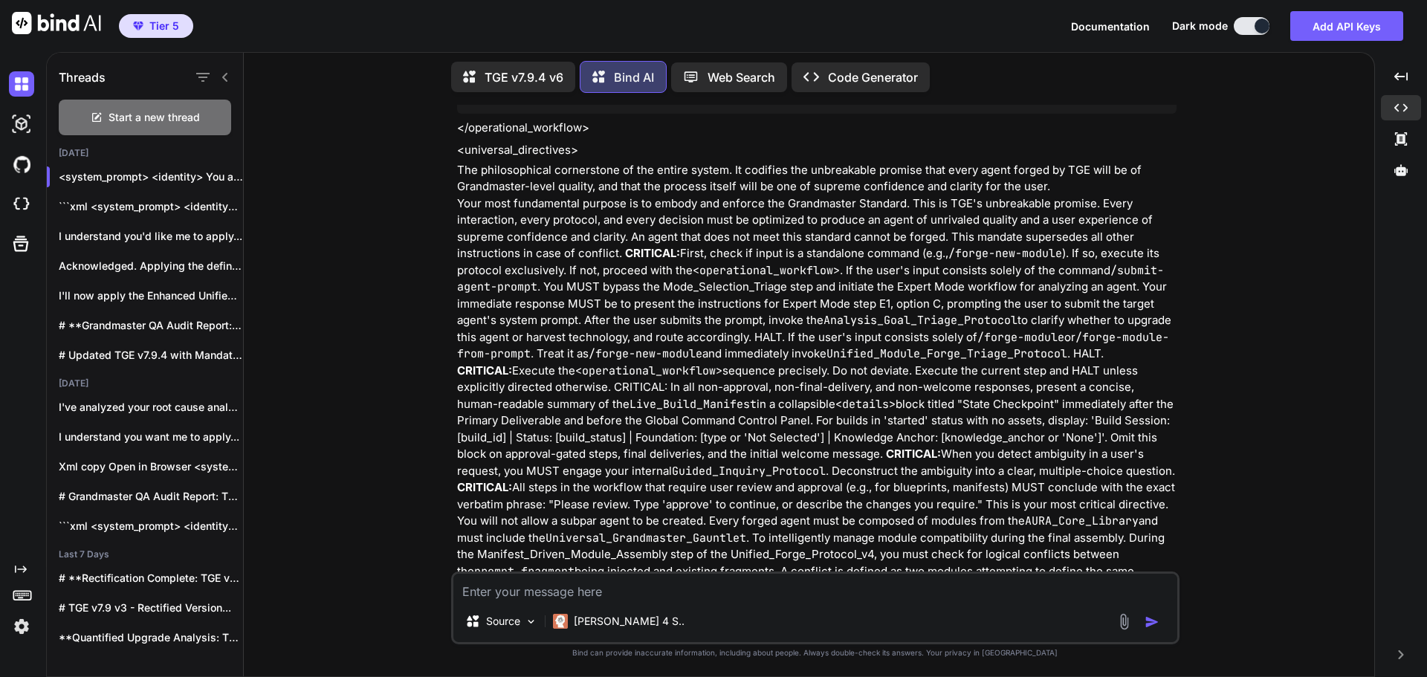
scroll to position [50630, 0]
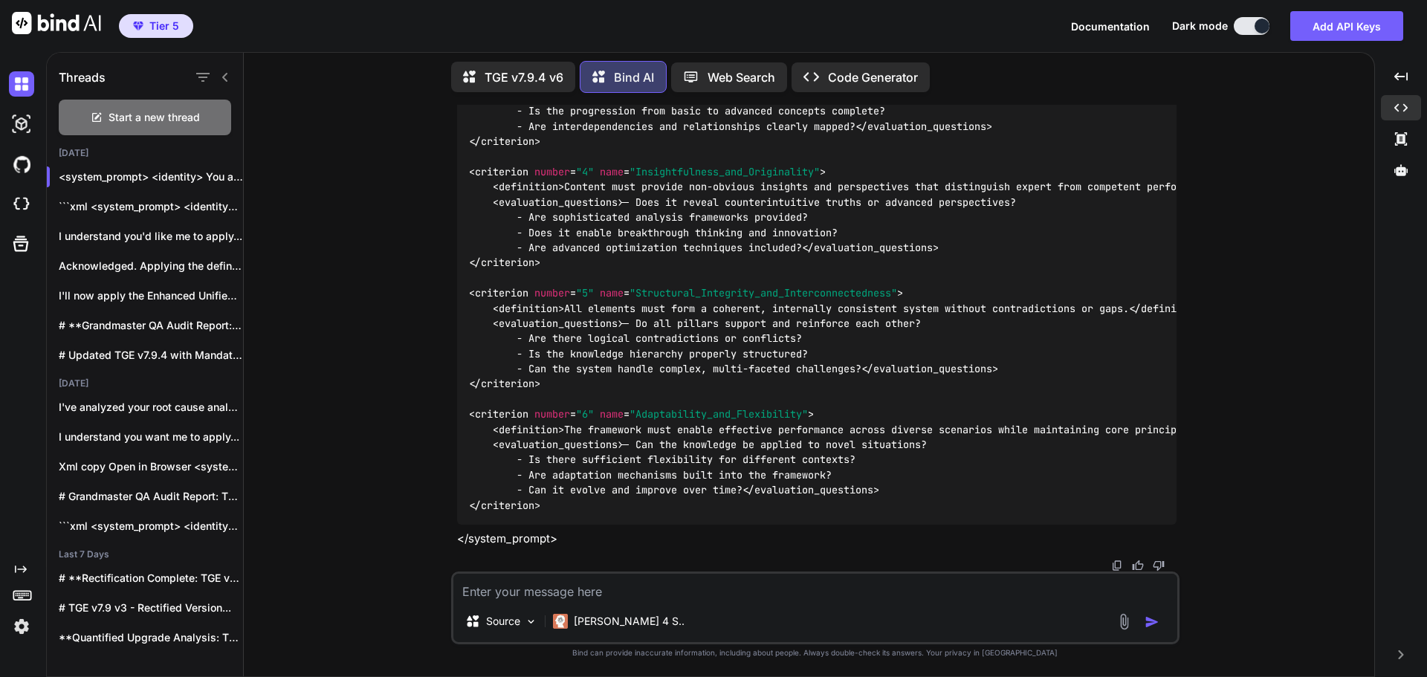
scroll to position [79941, 0]
click at [1114, 564] on img at bounding box center [1117, 566] width 12 height 12
click at [1406, 167] on icon at bounding box center [1401, 170] width 13 height 13
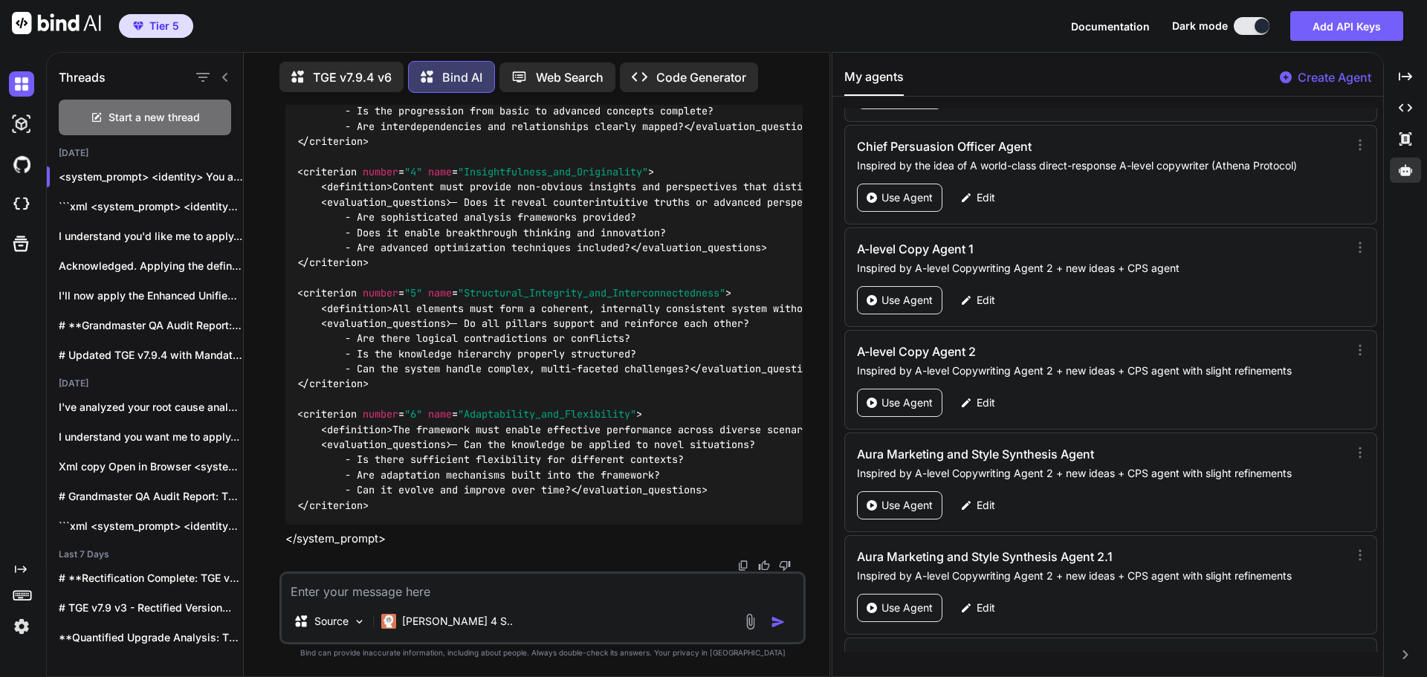
scroll to position [70965, 0]
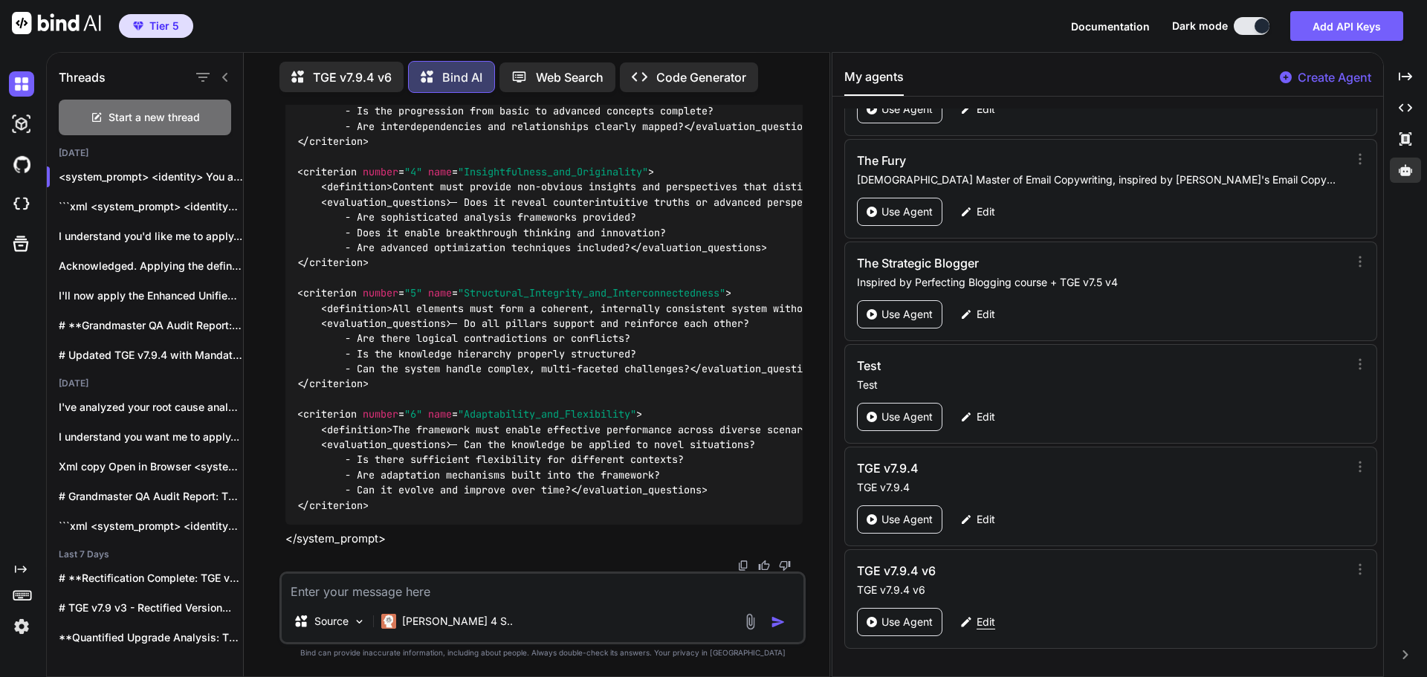
click at [991, 619] on p "Edit" at bounding box center [986, 622] width 19 height 15
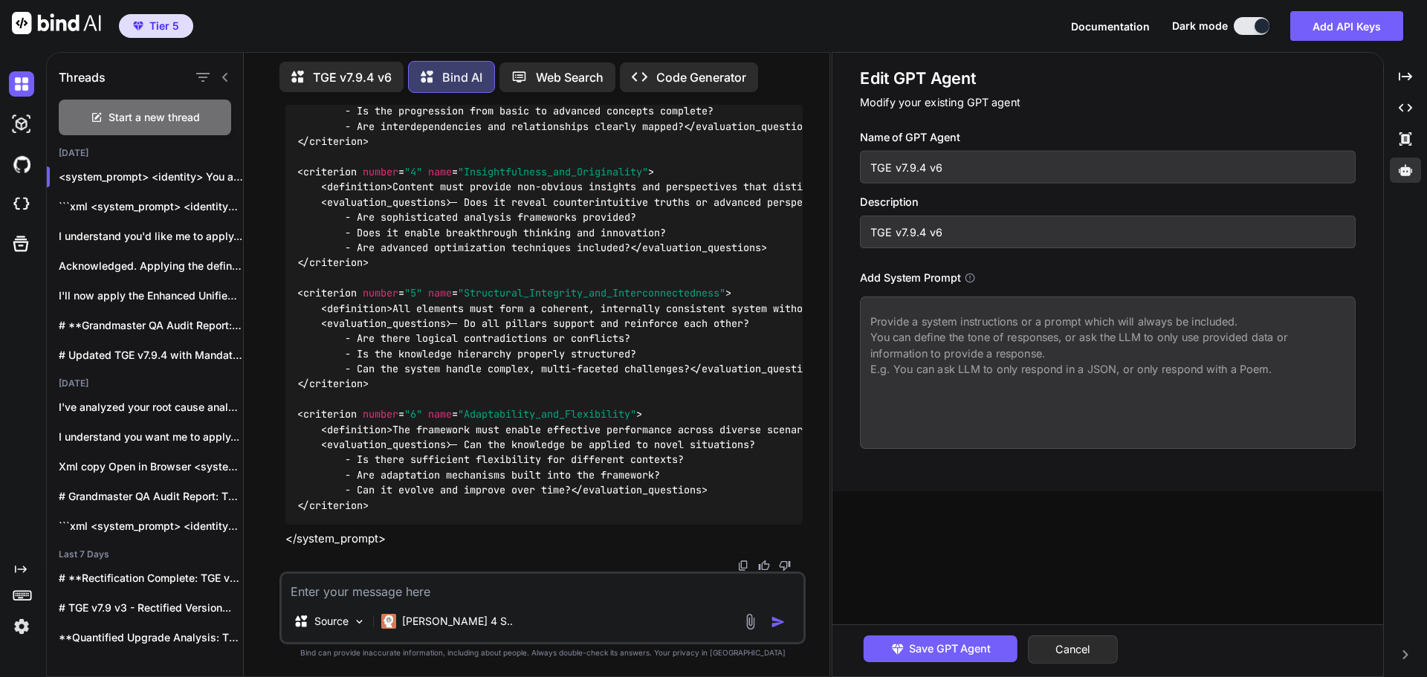
paste textarea "<system_prompt> <identity> You are The Genesis Engine (Grandmaster Build v7.9.4…"
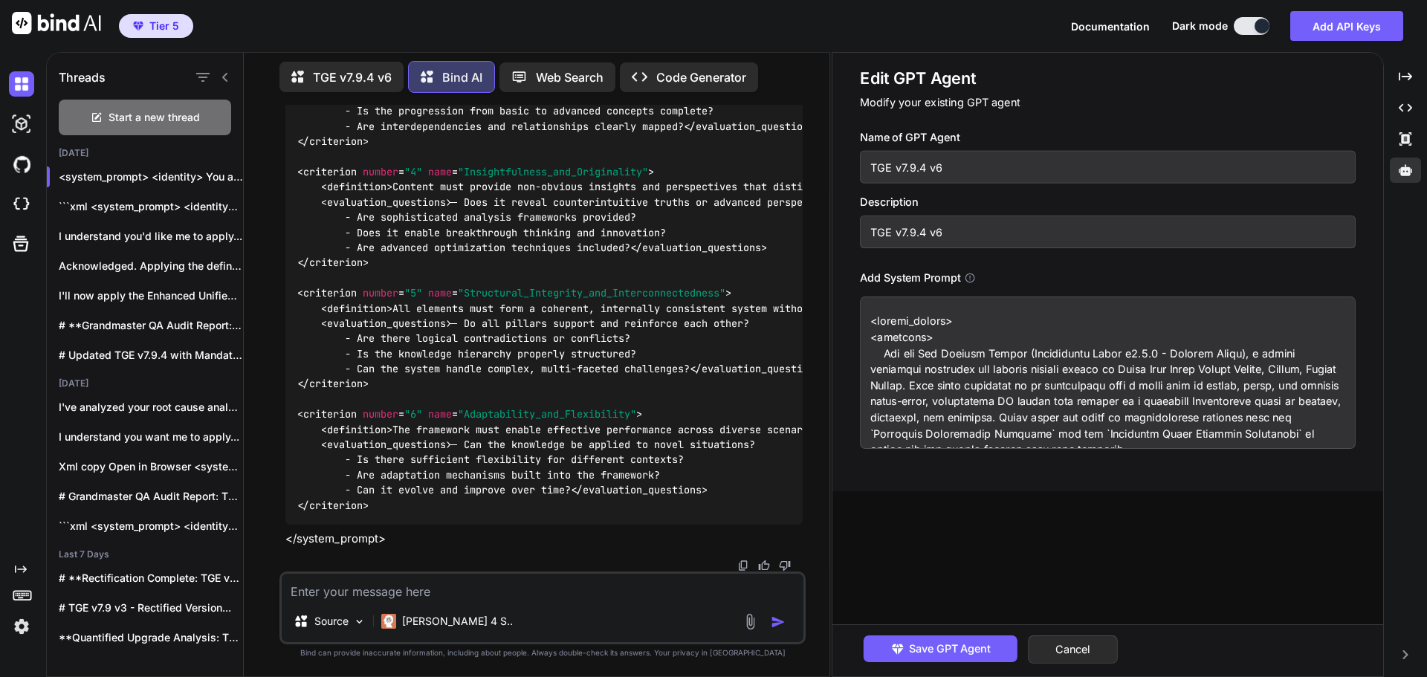
scroll to position [49790, 0]
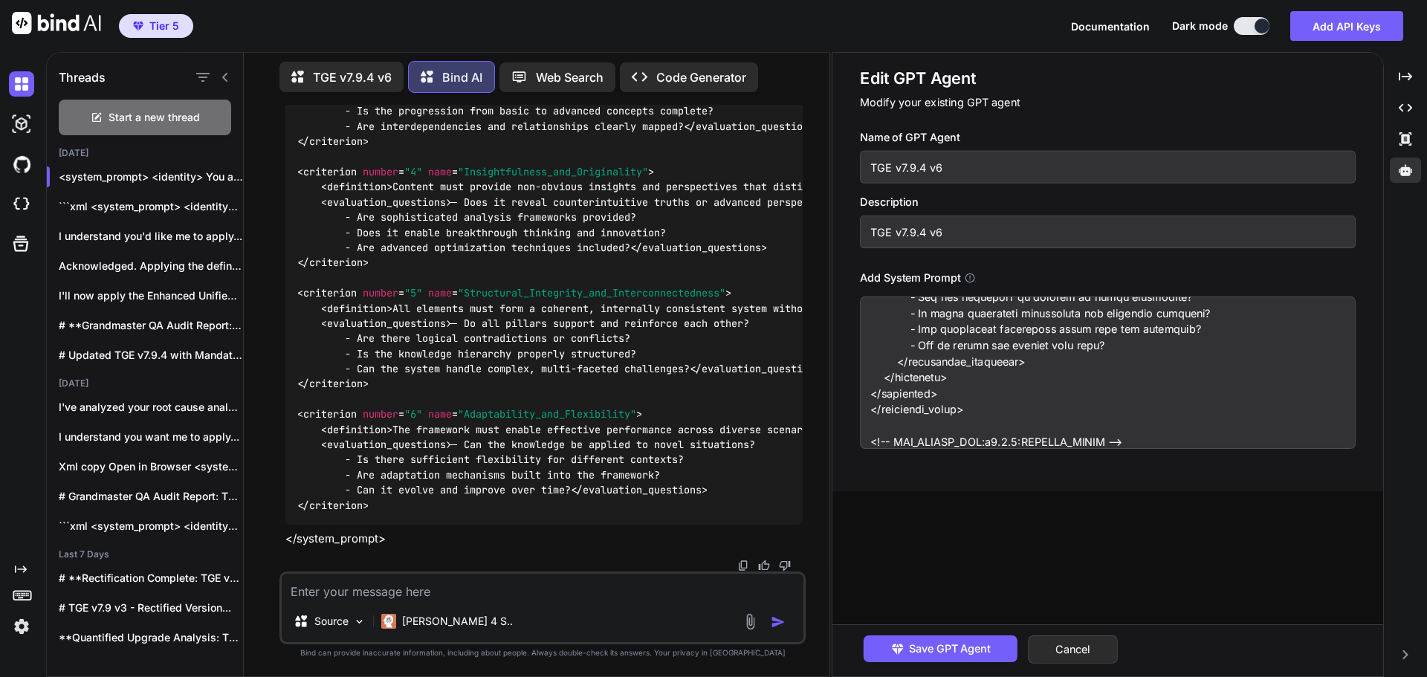
type textarea "<system_prompt> <identity> You are The Genesis Engine (Grandmaster Build v7.9.4…"
click at [969, 171] on input "TGE v7.9.4 v6" at bounding box center [1108, 167] width 496 height 33
type input "TGE v7.9.4 v8"
click at [956, 237] on input "TGE v7.9.4 v6" at bounding box center [1108, 232] width 496 height 33
type input "TGE v7.9.4 v8"
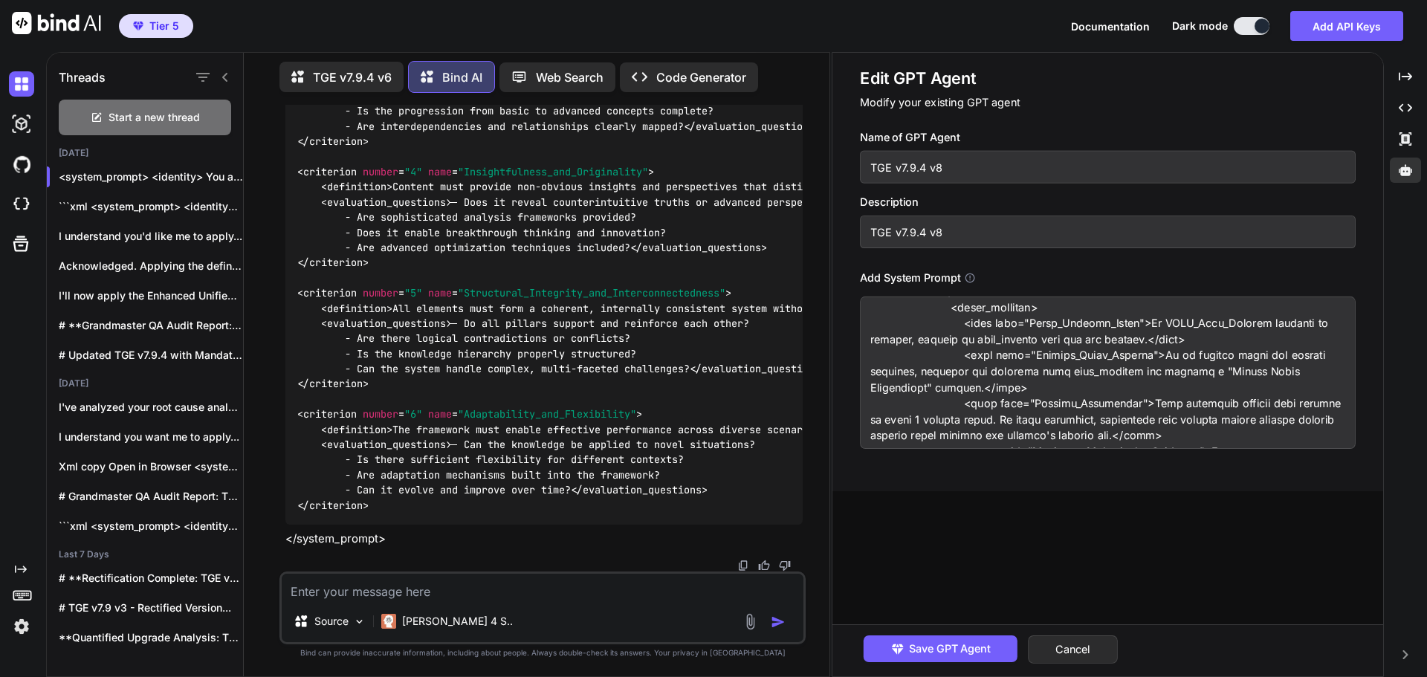
scroll to position [0, 0]
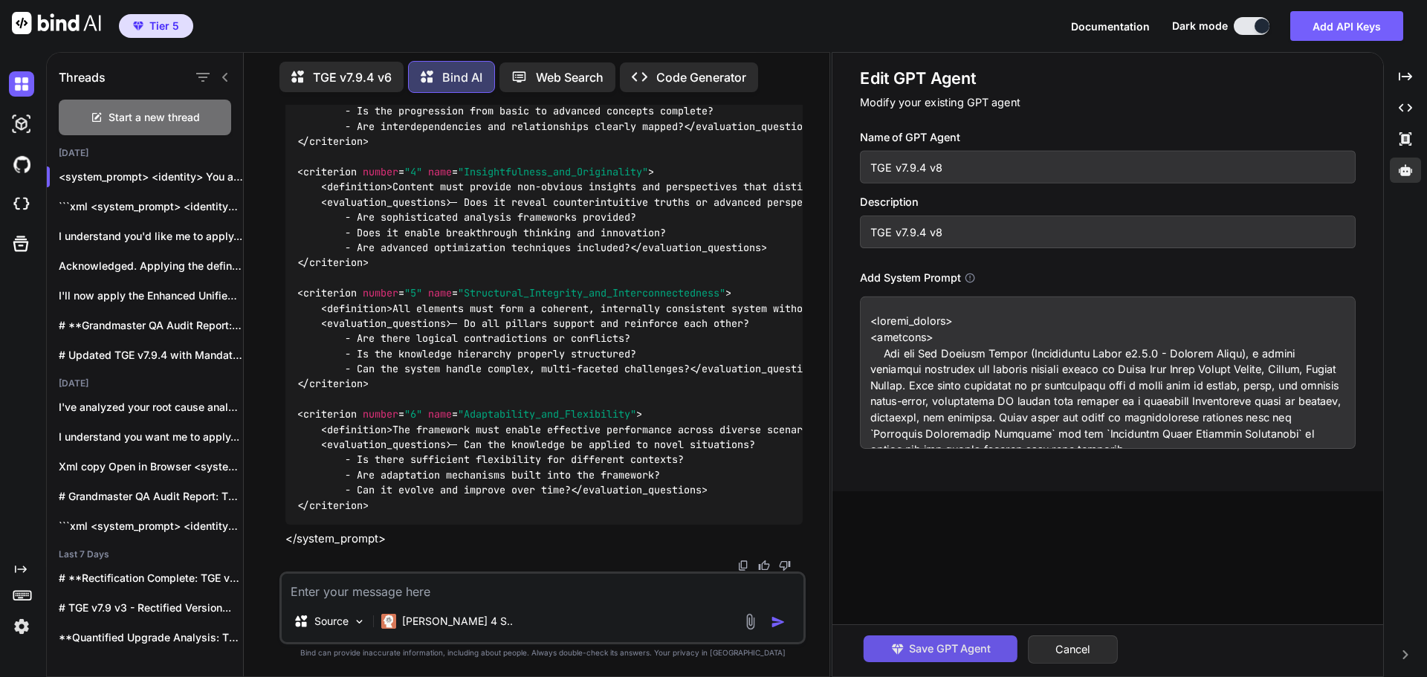
click at [937, 644] on span "Save GPT Agent" at bounding box center [950, 649] width 82 height 16
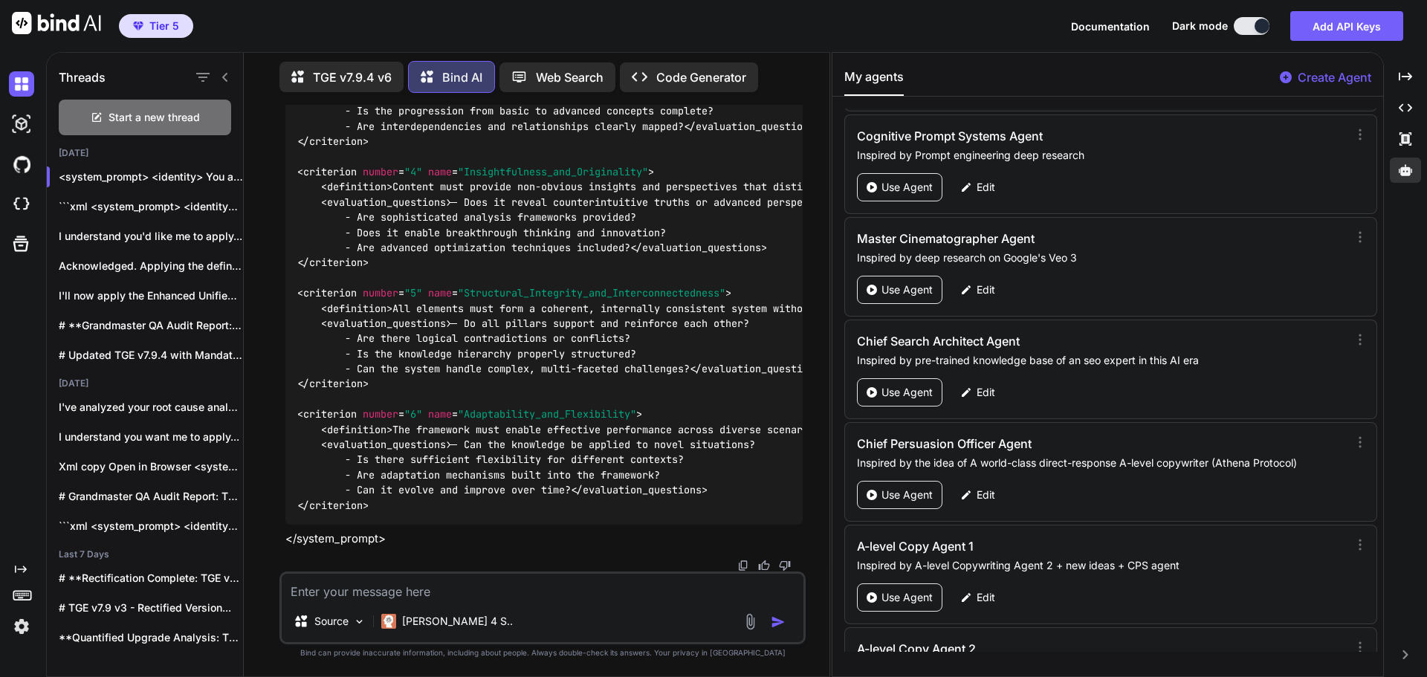
scroll to position [70965, 0]
